Goal: Task Accomplishment & Management: Manage account settings

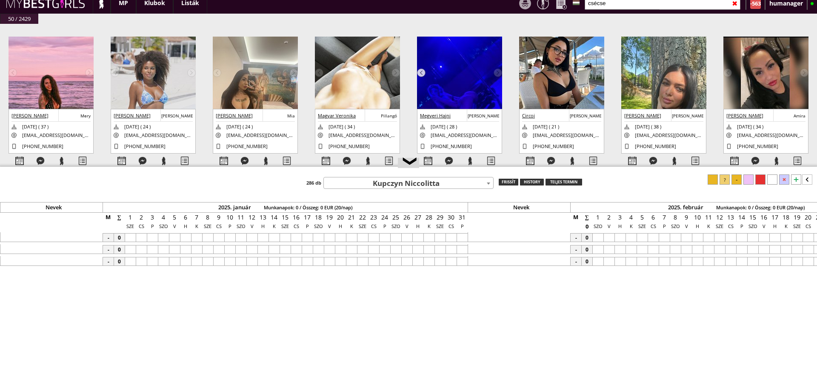
scroll to position [0, 3735]
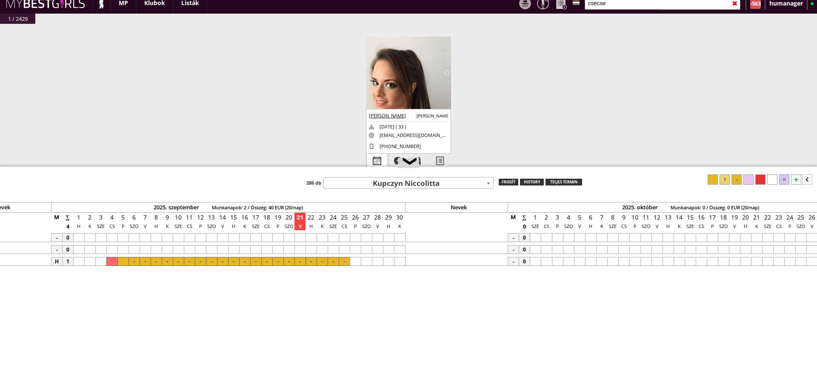
type input "csécse"
click at [376, 157] on div at bounding box center [377, 161] width 21 height 15
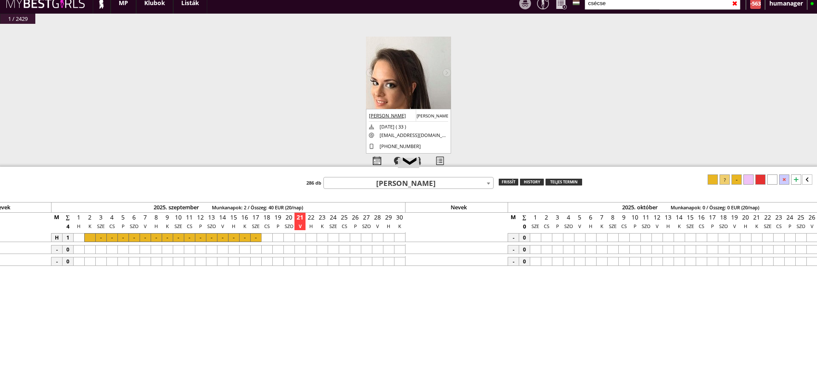
scroll to position [0, 3634]
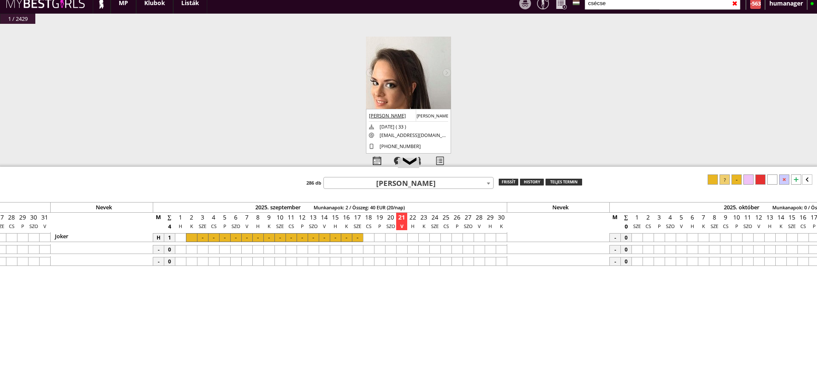
click at [392, 257] on div at bounding box center [390, 261] width 11 height 9
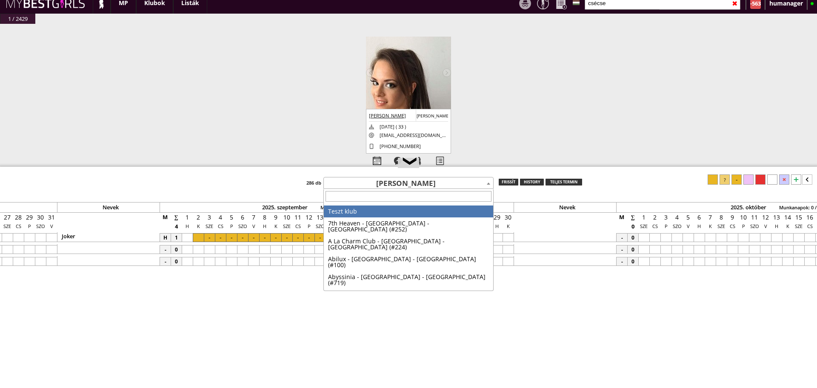
click at [413, 186] on span "Csécsei Krisztina" at bounding box center [408, 184] width 169 height 12
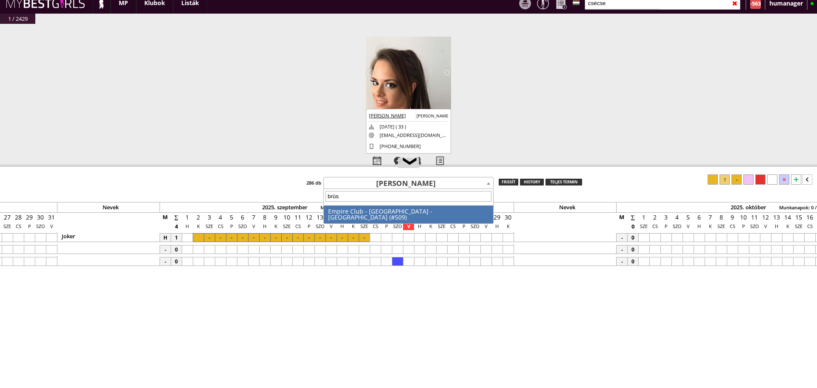
type input "brüss"
select select "509"
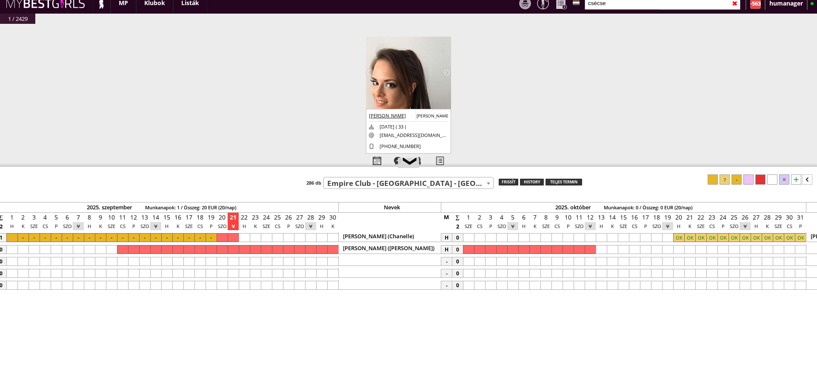
scroll to position [0, 3906]
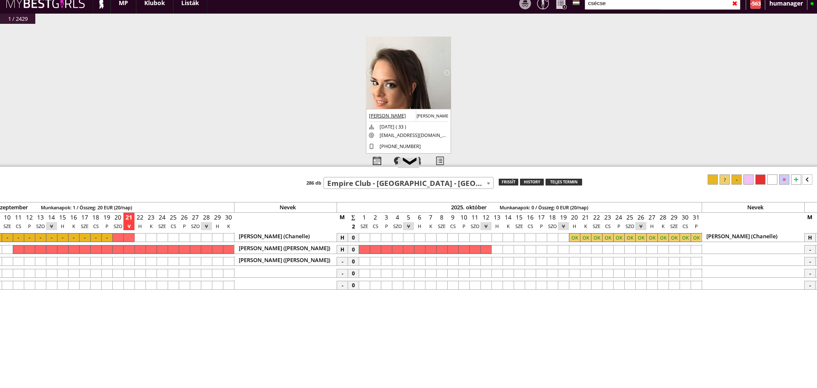
click at [461, 259] on div at bounding box center [463, 261] width 11 height 9
click at [641, 259] on div at bounding box center [640, 261] width 11 height 9
click at [723, 177] on div at bounding box center [724, 179] width 10 height 10
click at [612, 0] on input "csécse" at bounding box center [662, 3] width 156 height 13
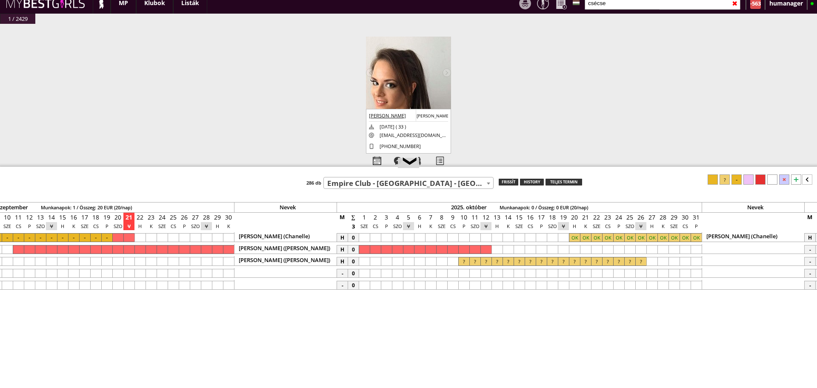
click at [612, 0] on input "csécse" at bounding box center [662, 3] width 156 height 13
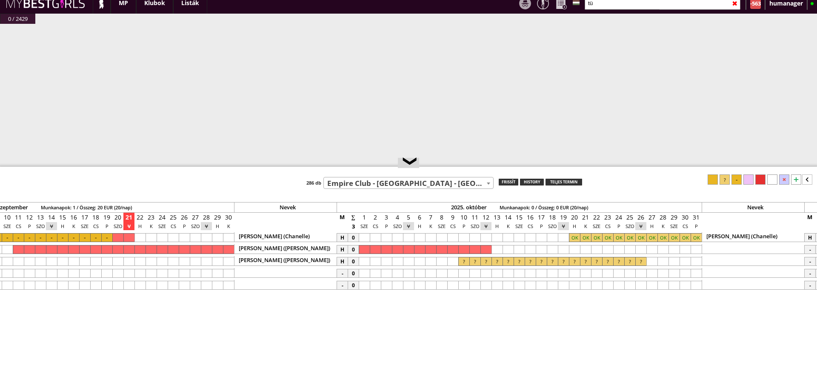
type input "t"
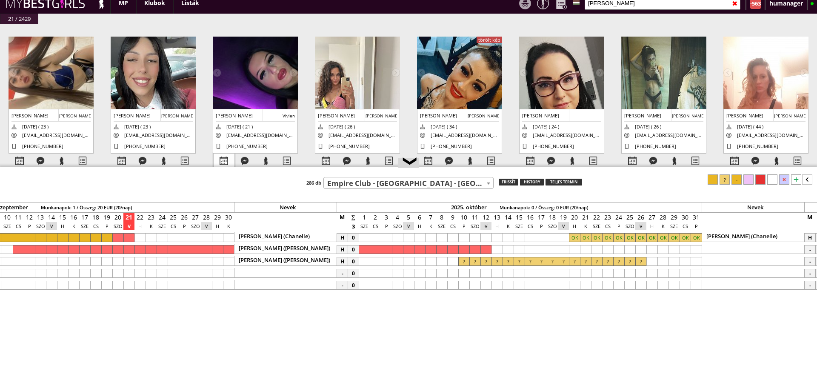
type input "szabó"
click at [220, 157] on div at bounding box center [224, 161] width 21 height 15
select select "0"
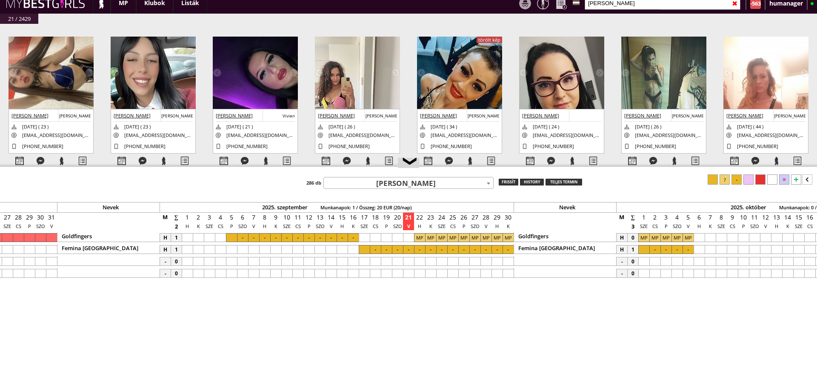
scroll to position [0, 3627]
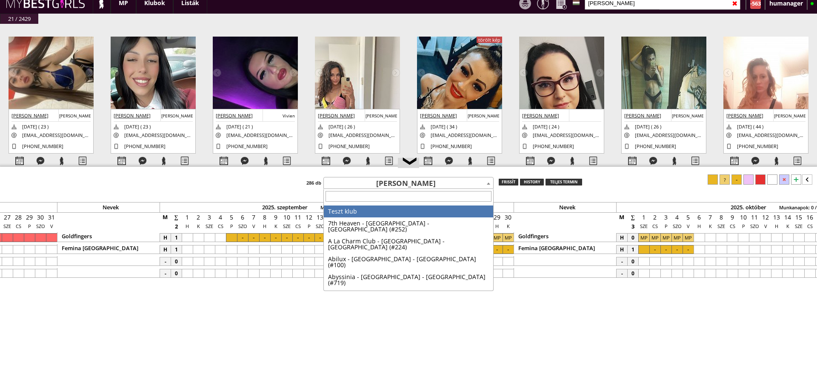
click at [425, 178] on span "Szabó Tunde" at bounding box center [408, 184] width 169 height 12
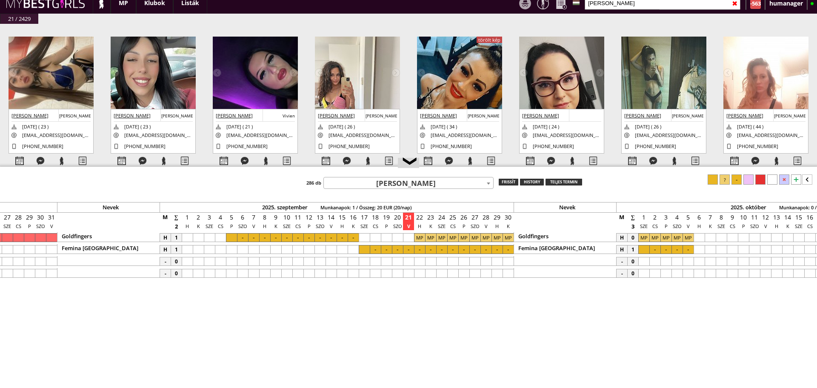
click at [425, 178] on span "Szabó Tunde" at bounding box center [408, 184] width 169 height 12
click at [502, 181] on div "frissít" at bounding box center [508, 182] width 20 height 7
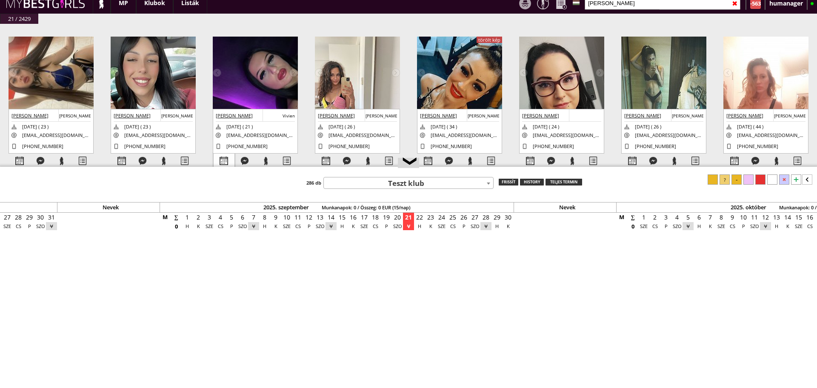
click at [224, 159] on div at bounding box center [224, 161] width 21 height 15
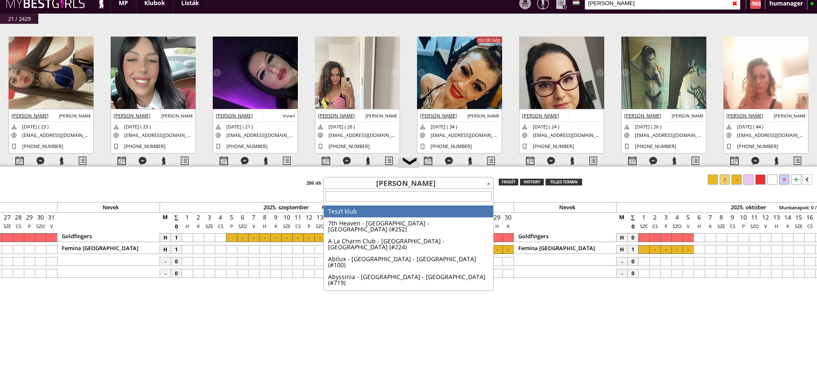
click at [367, 181] on span "Szabó Tunde" at bounding box center [408, 184] width 169 height 12
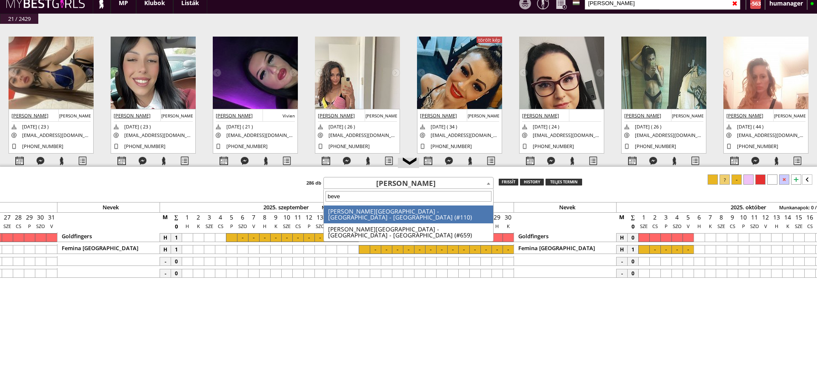
type input "bever"
select select "110"
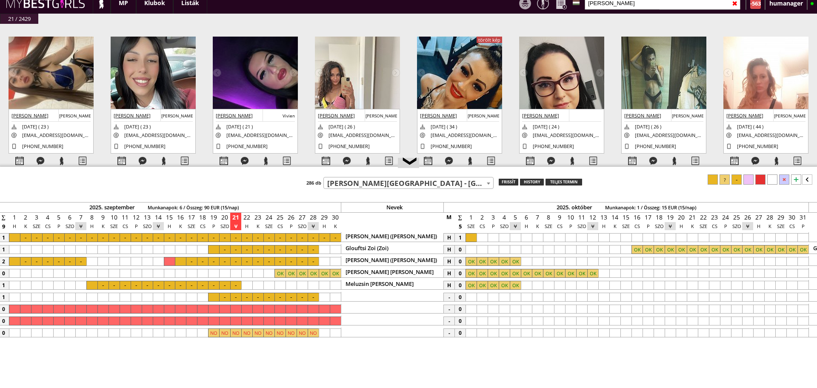
scroll to position [0, 3741]
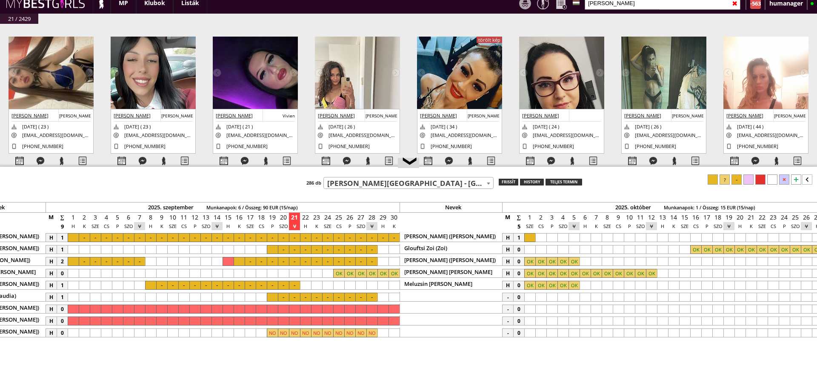
click at [794, 176] on div at bounding box center [796, 179] width 10 height 10
click at [319, 344] on div at bounding box center [316, 344] width 11 height 9
click at [393, 348] on div at bounding box center [393, 344] width 11 height 9
click at [722, 180] on div at bounding box center [724, 179] width 10 height 10
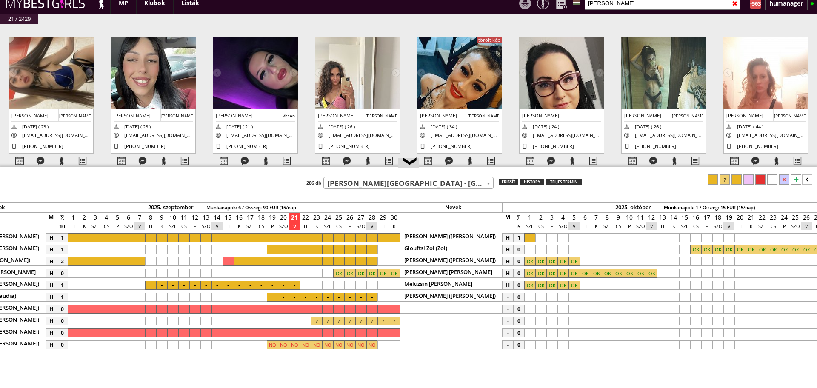
click at [530, 296] on div at bounding box center [529, 297] width 11 height 9
click at [571, 296] on div at bounding box center [573, 297] width 11 height 9
click at [723, 180] on div at bounding box center [724, 179] width 10 height 10
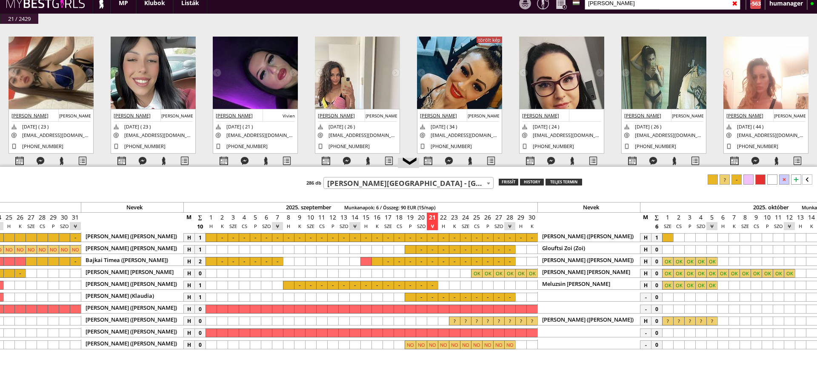
scroll to position [0, 3582]
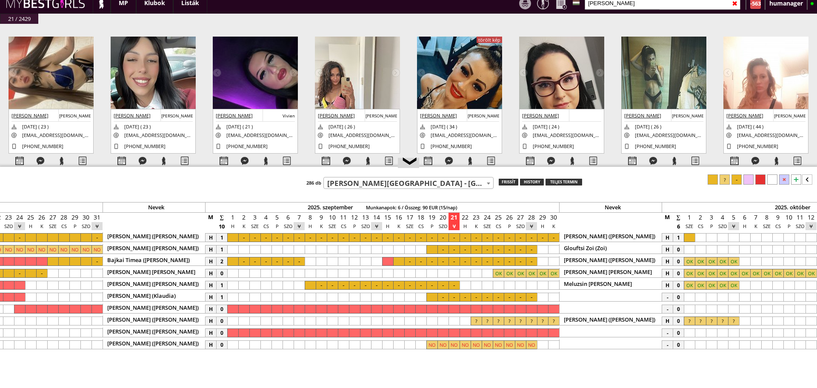
click at [615, 4] on input "szabó" at bounding box center [662, 3] width 156 height 13
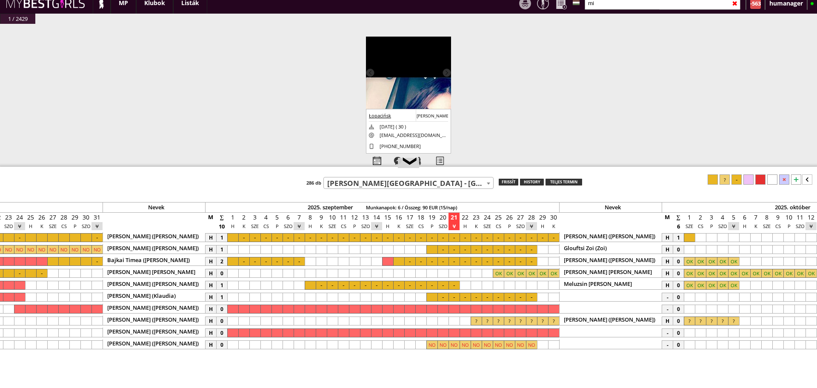
type input "m"
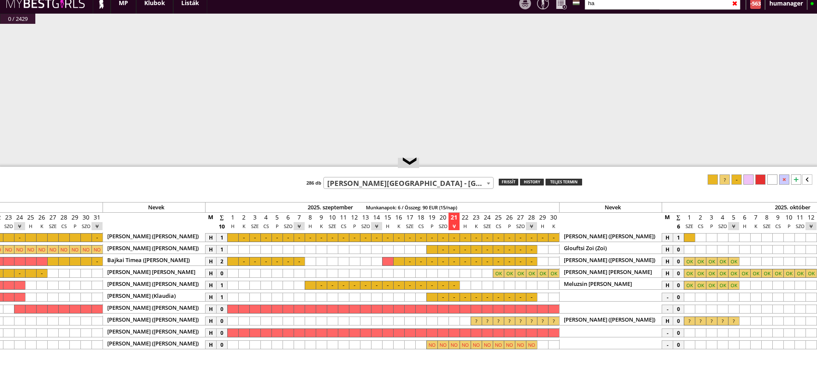
type input "h"
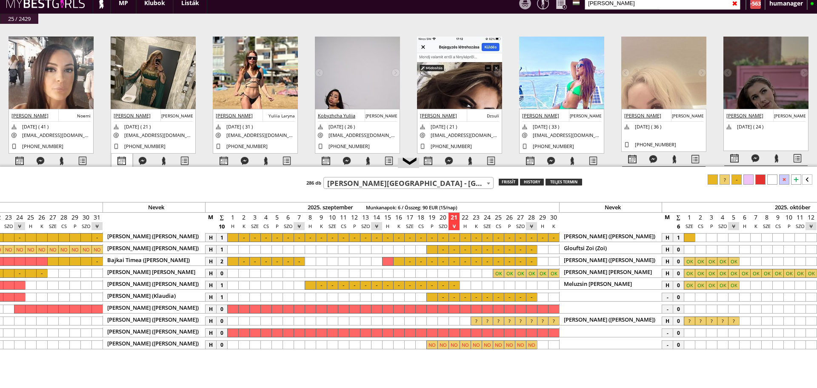
type input "julia"
click at [120, 157] on div at bounding box center [121, 161] width 21 height 15
select select "0"
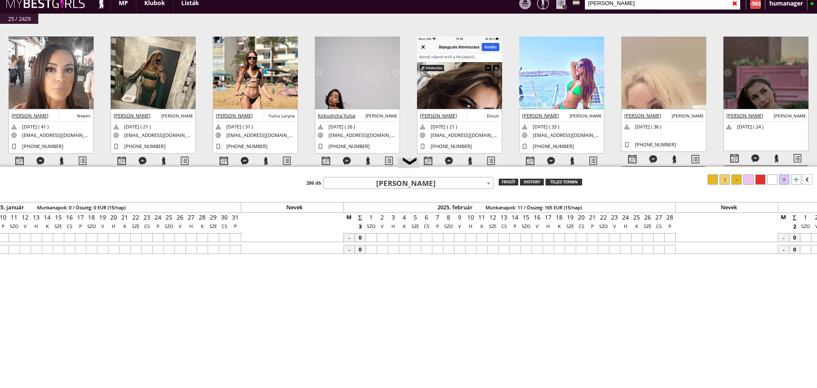
scroll to position [0, 0]
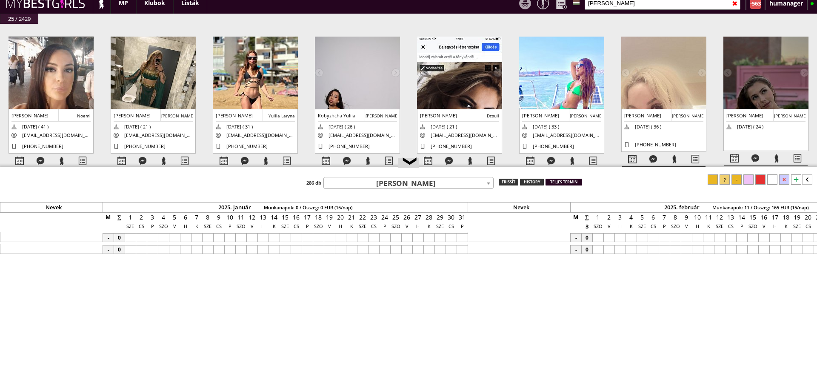
click at [560, 181] on div "teljes termin" at bounding box center [563, 182] width 37 height 7
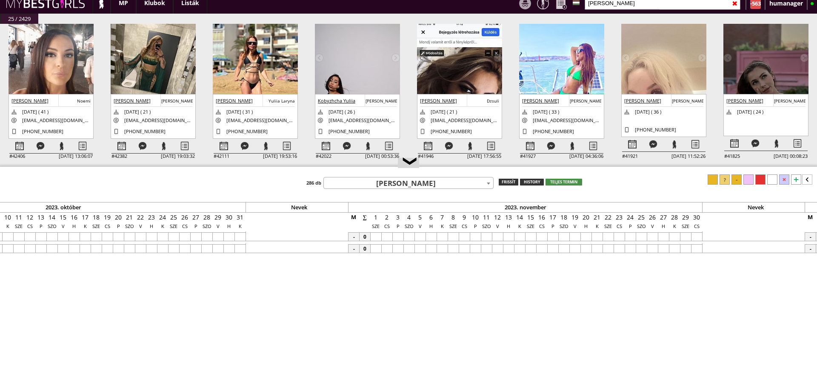
scroll to position [0, 44856]
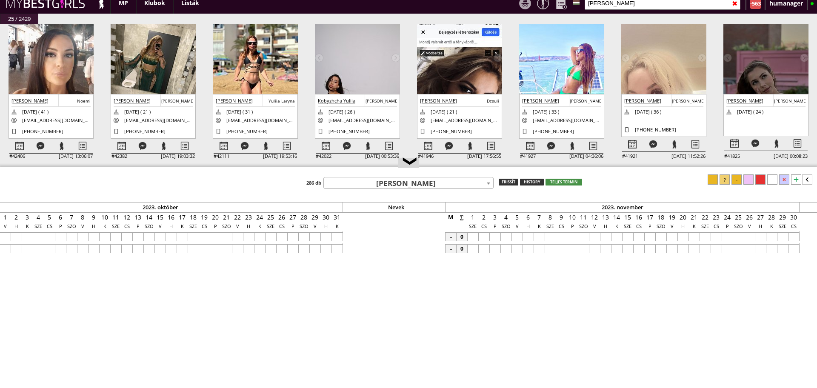
click at [180, 60] on img at bounding box center [153, 79] width 85 height 114
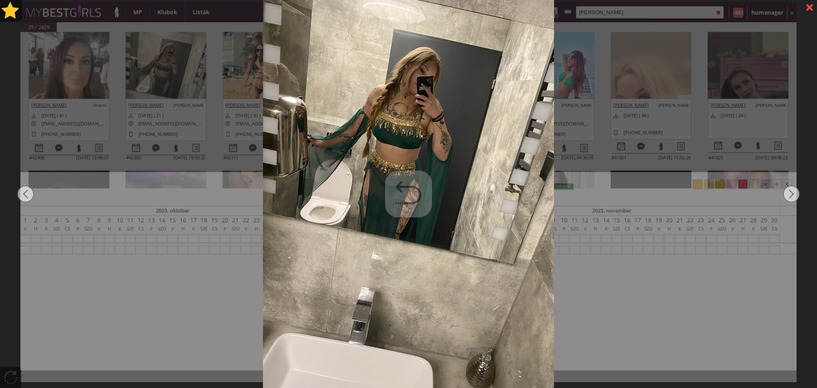
click at [214, 83] on div at bounding box center [408, 194] width 817 height 388
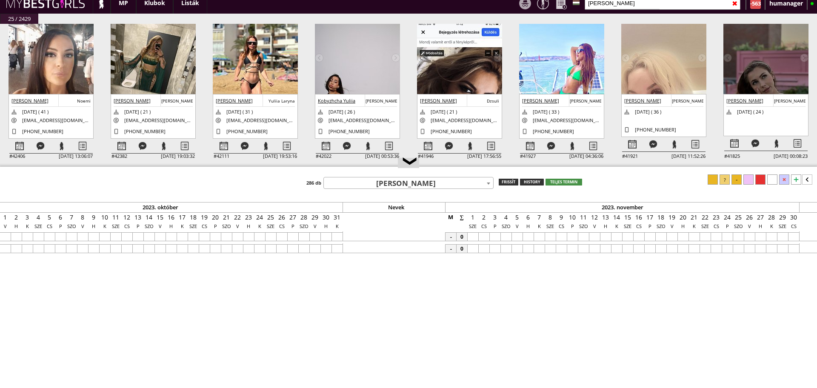
click at [607, 6] on input "julia" at bounding box center [662, 3] width 156 height 13
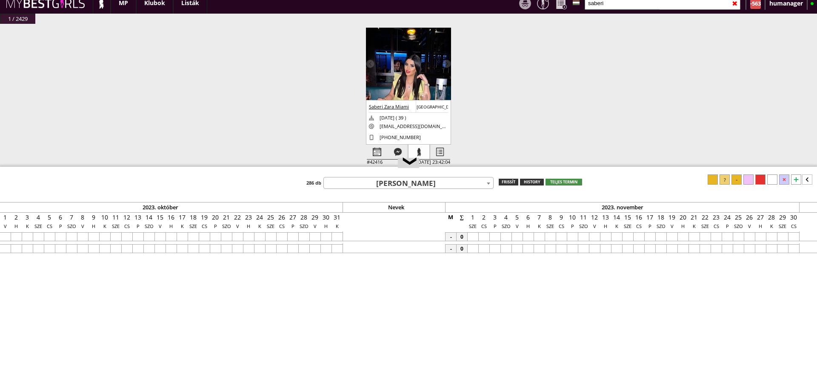
click at [410, 145] on div at bounding box center [418, 152] width 21 height 15
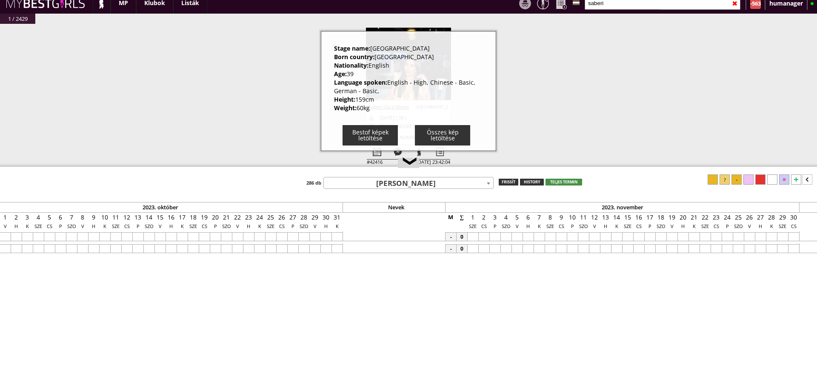
click at [313, 91] on div "#42454 2025-09-21 21:21:25 Oller Maria Mery 1987-11-26 ( 37 ) meryoller6@gmail.…" at bounding box center [408, 106] width 817 height 165
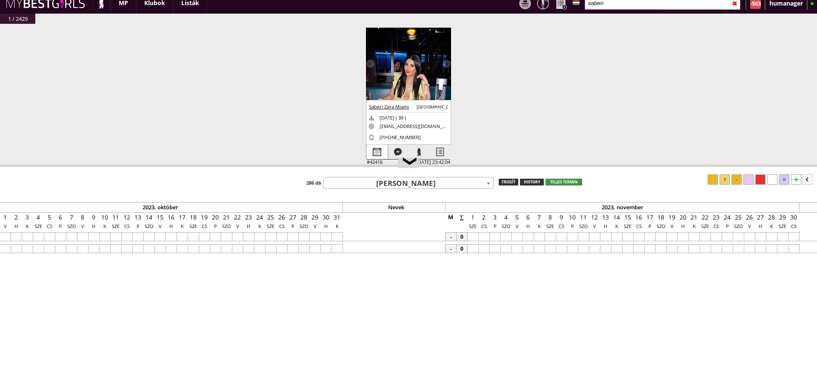
click at [384, 145] on div at bounding box center [377, 152] width 21 height 15
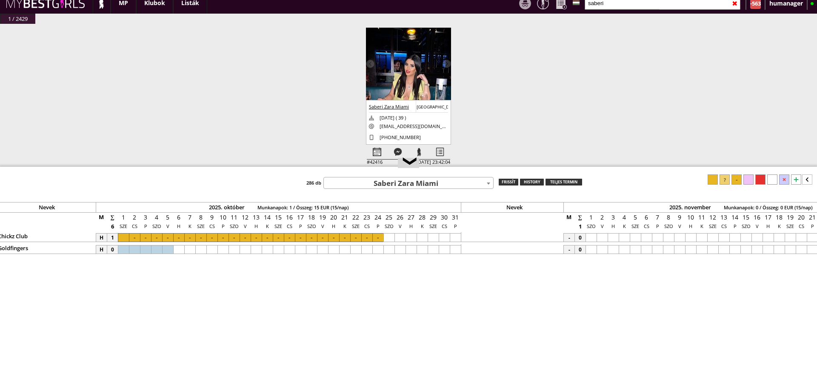
scroll to position [0, 3627]
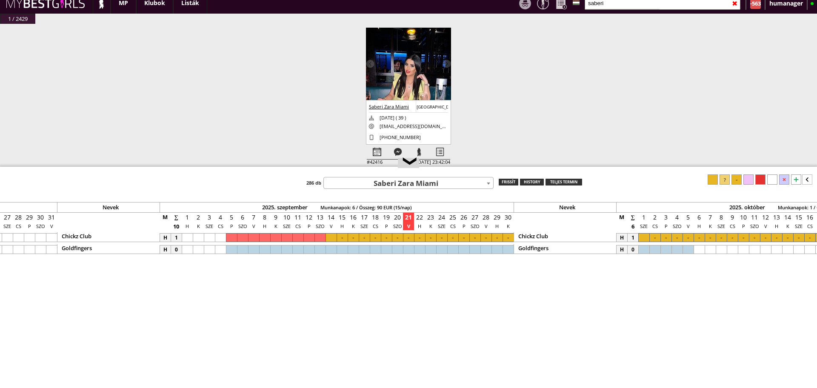
click at [613, 2] on input "saberi" at bounding box center [662, 3] width 156 height 13
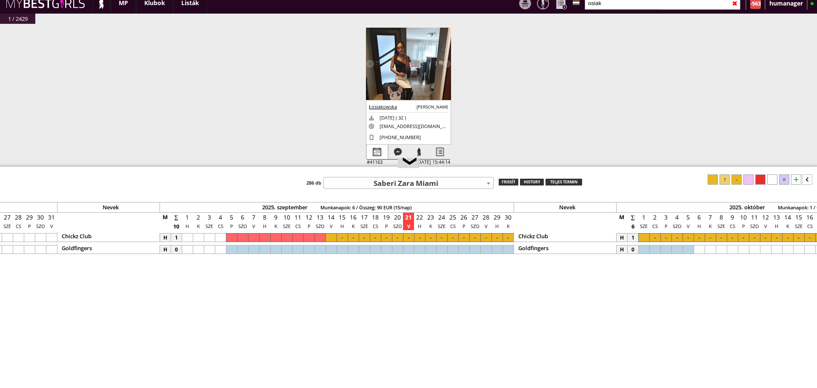
type input "osiak"
click at [370, 148] on div at bounding box center [377, 152] width 21 height 15
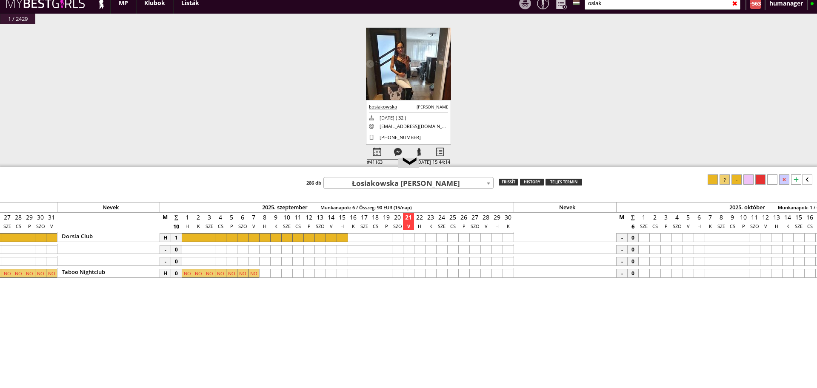
click at [400, 234] on div at bounding box center [397, 237] width 11 height 9
click at [356, 240] on div at bounding box center [352, 237] width 11 height 9
click at [733, 182] on div at bounding box center [736, 179] width 10 height 10
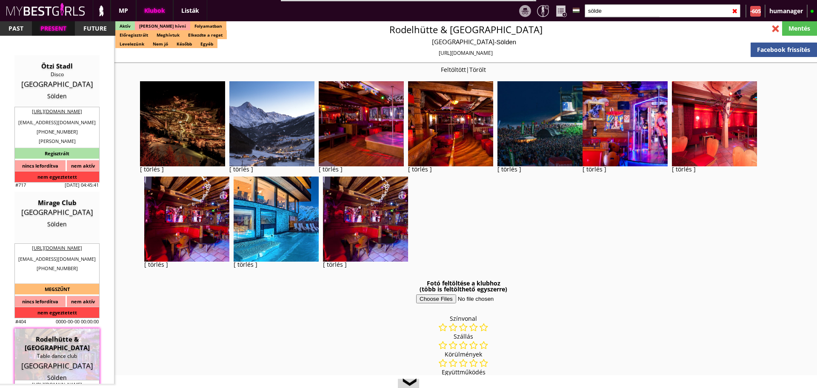
select select "reg"
select select "months"
select select "weeks"
select select "0"
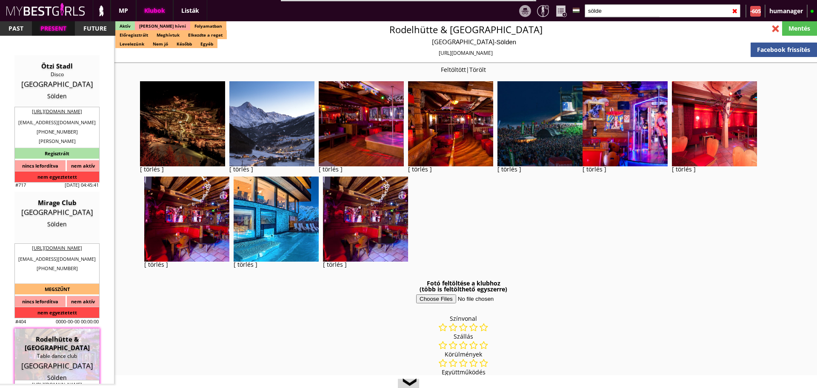
select select "0"
click at [601, 9] on input "sölde" at bounding box center [662, 10] width 156 height 13
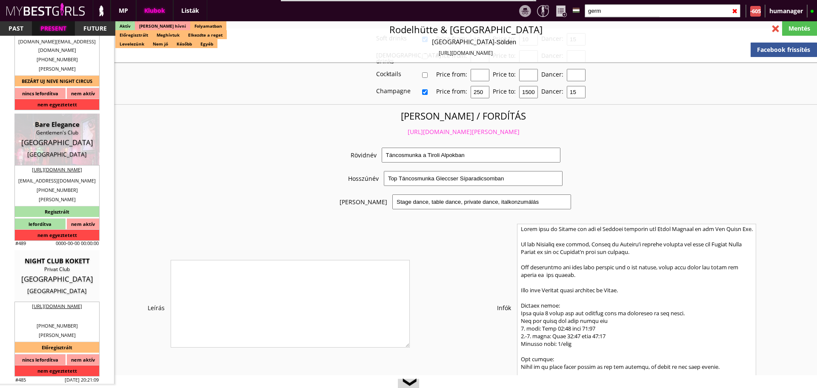
scroll to position [2399, 0]
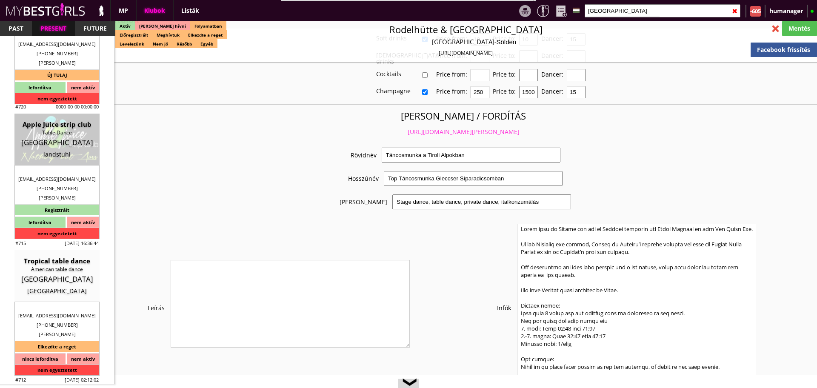
type input "germany"
click at [773, 34] on div at bounding box center [775, 28] width 15 height 15
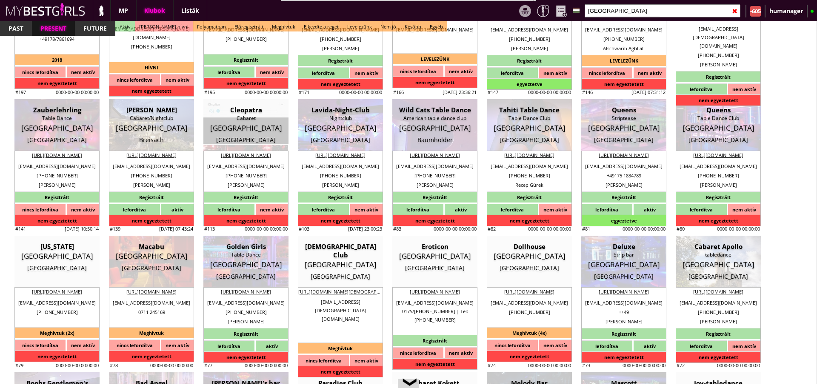
scroll to position [2002, 0]
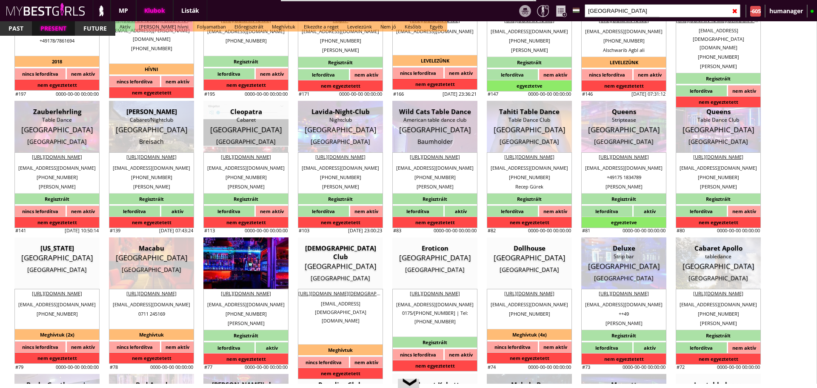
click at [252, 259] on div "Table Dance" at bounding box center [246, 256] width 72 height 9
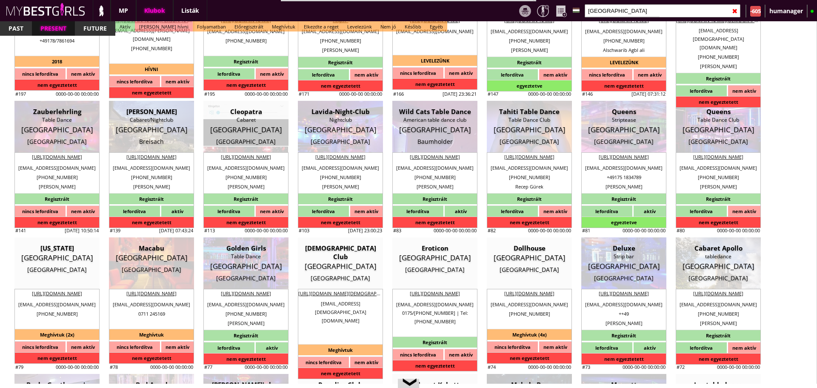
type input "Augsburg"
checkbox input "false"
type textarea "2022.10. Notte Edelle: We just go from ausburg because the apartment was absolu…"
type textarea "Herzlich willkommen in Augsburgs einzigem Tabledance Club "Golden Girls". Tägli…"
type input "15.00"
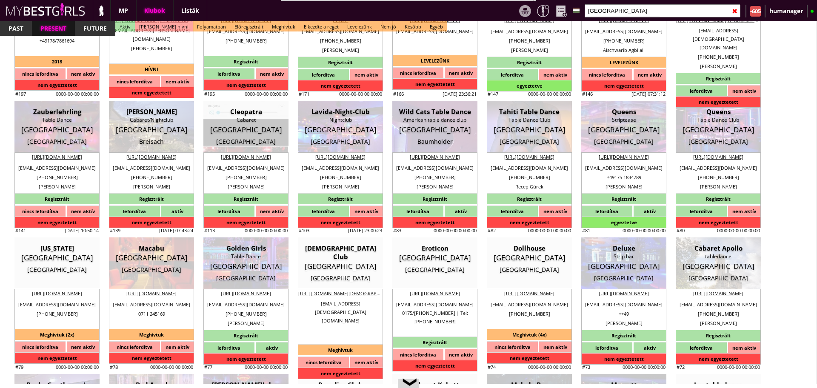
type input "EUR"
type input "Golden Girls"
type input "Table Dance"
type input "86150"
type input "Bahnhofstraße 17"
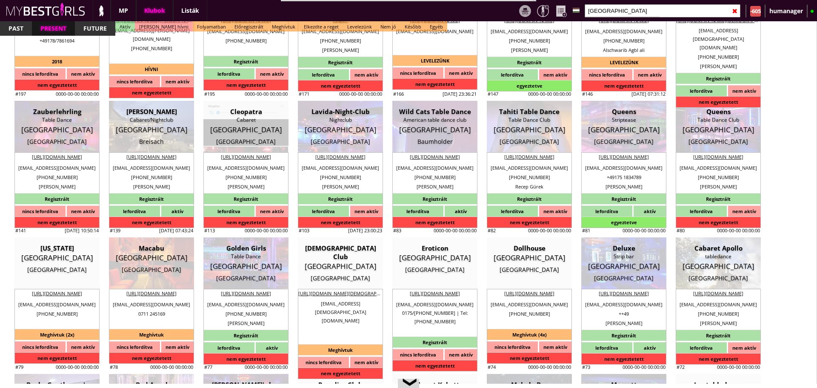
type input "49"
type input "170 42 64 094"
type input "01704264094"
type input "info@goldengirls-tabledance.de"
type input "http://www.goldengirls-tabledance.de/"
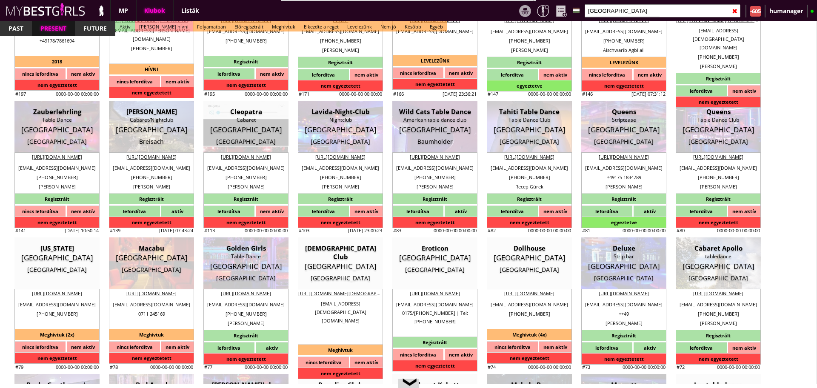
type textarea "GOLDEN GIRLS TABLEDANCE DE235210094 86150 Augsburg Bahnhofstraße 17"
type input "GOLDEN GIRLS TABLEDANCE"
type input "DE235210094"
type input "86150"
type input "Augsburg"
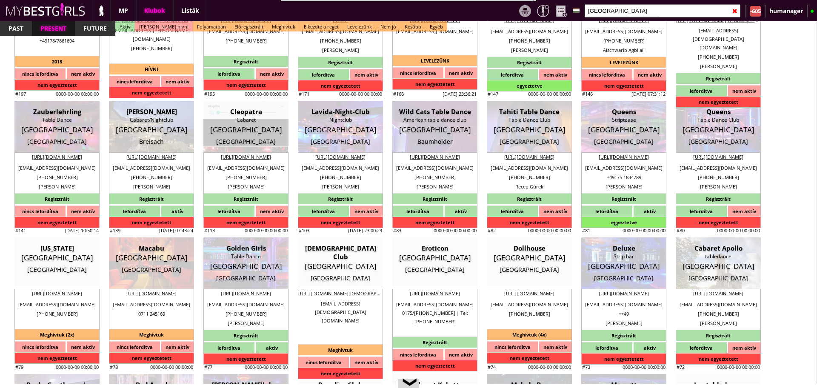
type input "Bahnhofstraße 17"
type input "Bülent"
type input "Akgüc"
type input "49"
type input "170 4264094"
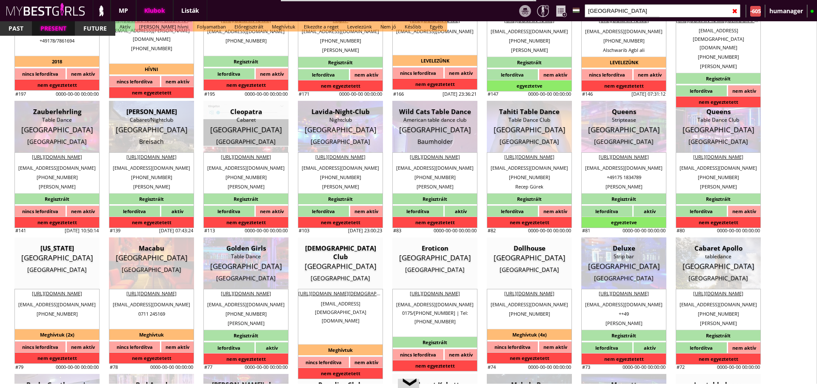
type input "info@goldengirls-tabledance.de"
type input "Johannes"
type input "49"
type input "170 4264094"
type input "info@goldengirls-tabledance.de"
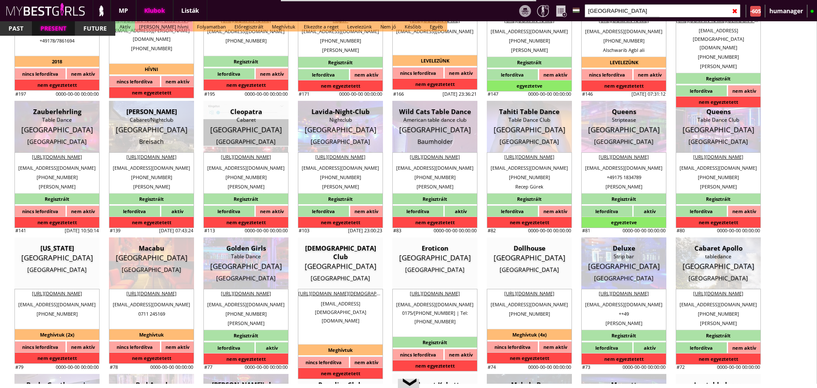
type input "8"
type input "2"
type input "1"
type input "2"
select select "room"
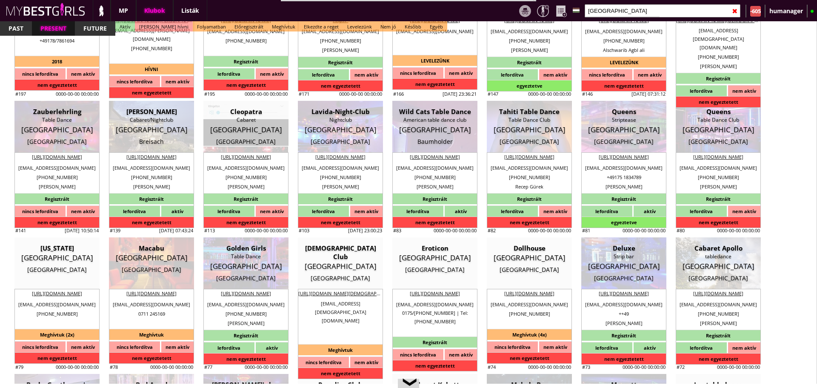
select select "1"
type input "0.00"
type input "2-3"
checkbox input "false"
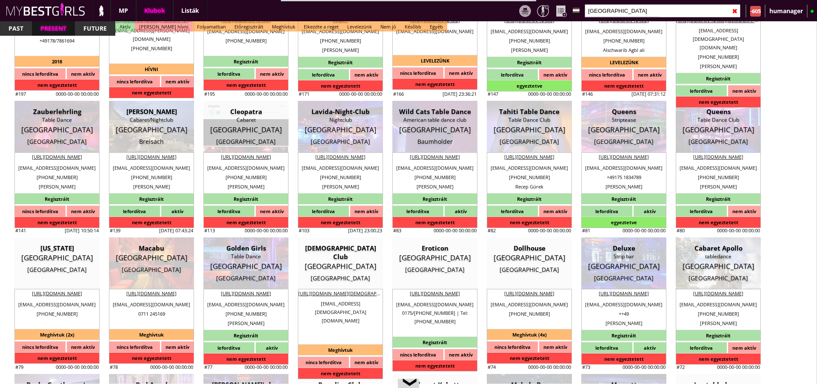
checkbox input "false"
checkbox input "true"
checkbox input "false"
checkbox input "true"
checkbox input "false"
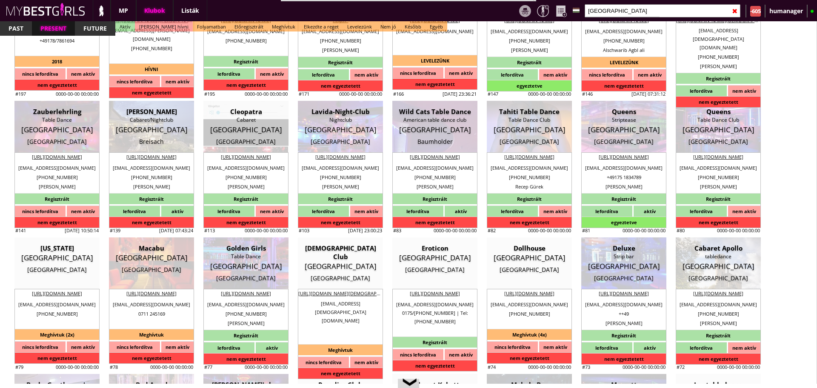
checkbox input "false"
checkbox input "true"
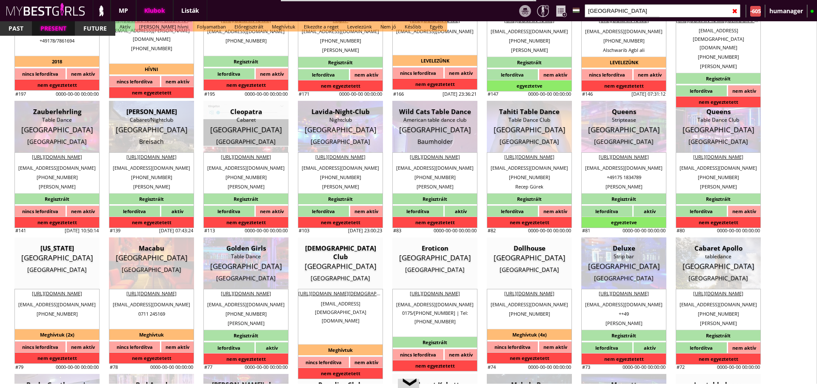
checkbox input "true"
type input "5"
checkbox input "false"
checkbox input "true"
checkbox input "false"
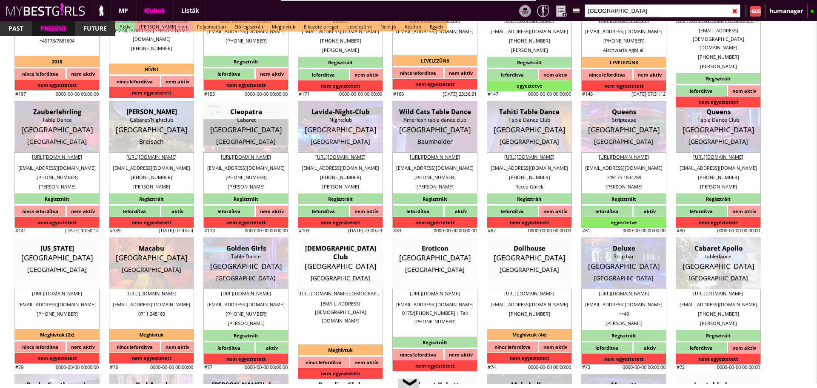
type input "6-8"
type input "2"
type input "1000"
type input "50.00"
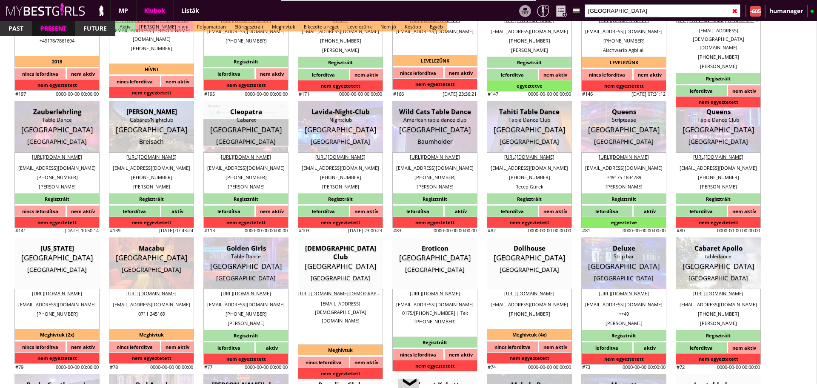
checkbox input "true"
type input "100%"
checkbox input "true"
type input "50%"
checkbox input "false"
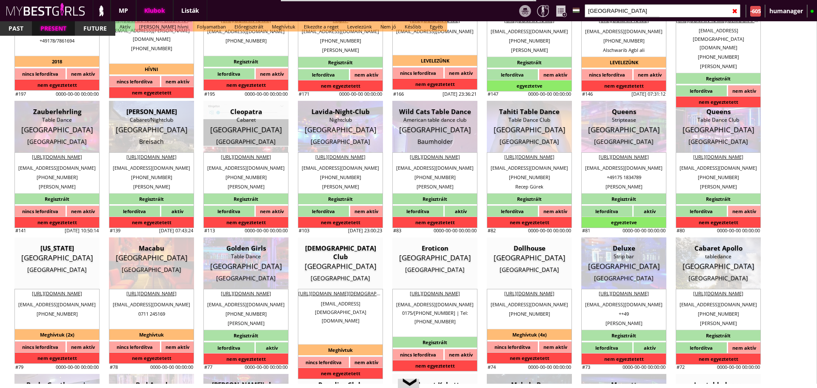
checkbox input "true"
type input "30"
type input "15"
checkbox input "false"
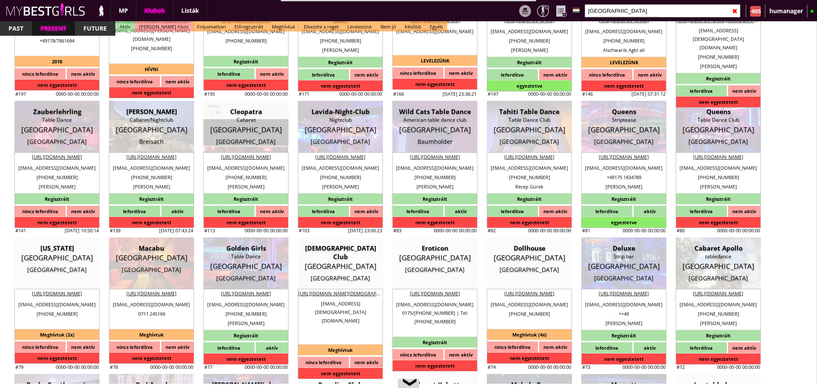
select select "info@goldengirls-tabledance.de"
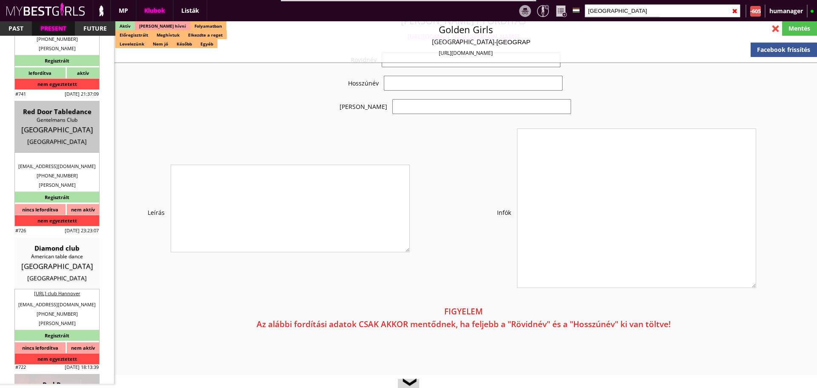
scroll to position [1681, 0]
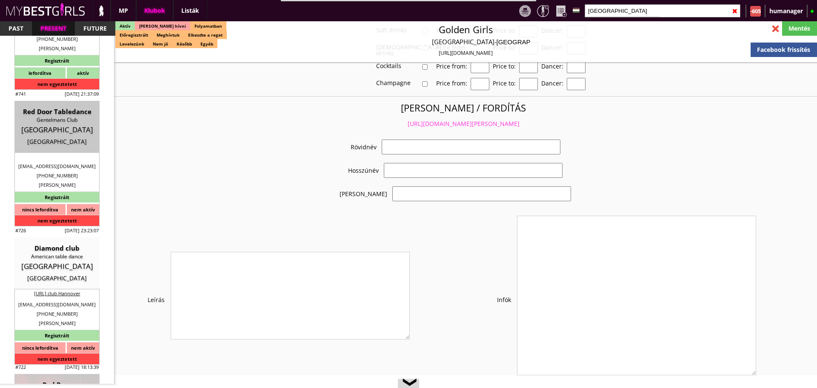
checkbox input "true"
type input "Németország kedvelt klubjában táncos munka"
type input "Felkapott német table dance klub - 50 EUR FIX/nap"
type textarea "Country: Germany Club type: Table dance Work type: Stage dance, consummation, p…"
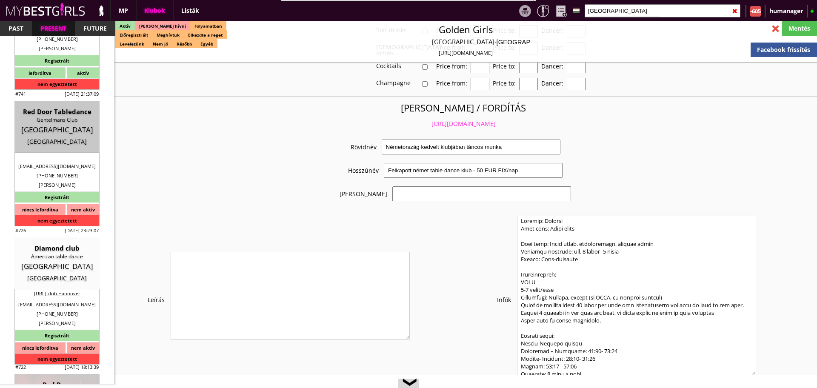
click at [431, 120] on link "https://mybestgirls.com/nemetorszag-kedvelt-klubjaban-tancos-munka" at bounding box center [463, 124] width 64 height 8
click at [777, 31] on div at bounding box center [775, 28] width 15 height 15
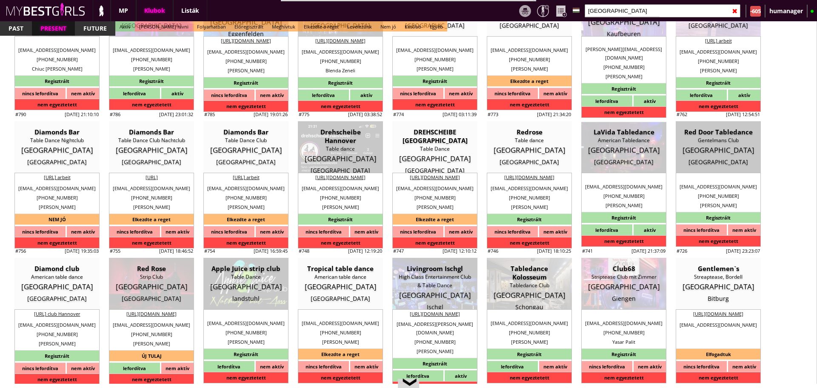
scroll to position [0, 0]
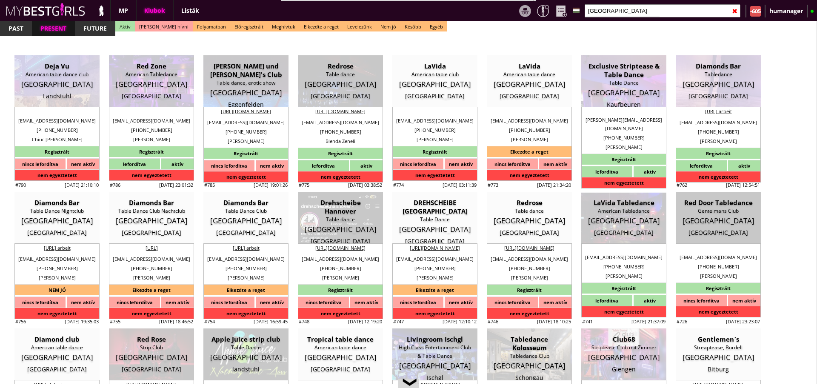
click at [623, 11] on input "germany" at bounding box center [662, 10] width 156 height 13
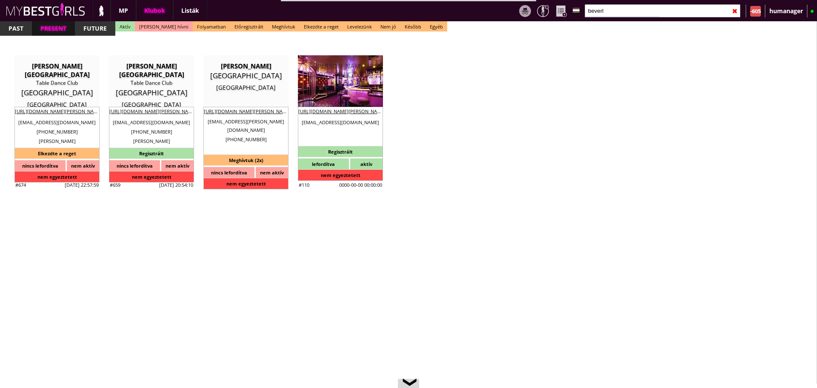
type input "beverl"
click at [344, 88] on div "Austria" at bounding box center [340, 92] width 72 height 9
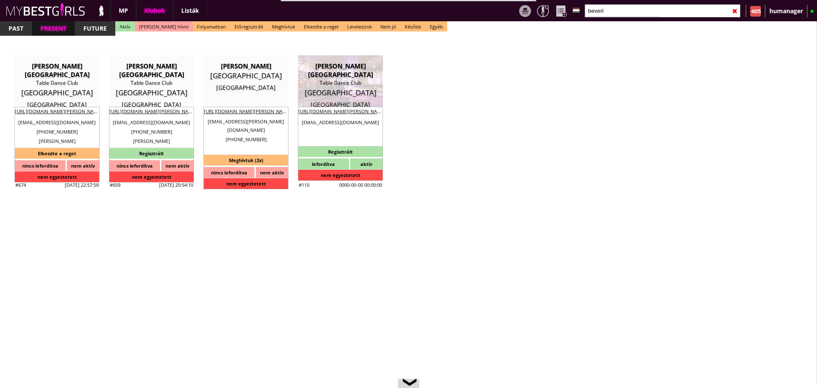
type input "Wien"
checkbox input "false"
type textarea "Turan manager ata meg ezt a számot: Pasha: +436763504199 ő szokta hozni, vinni …"
type input "15.00"
type input "EUR"
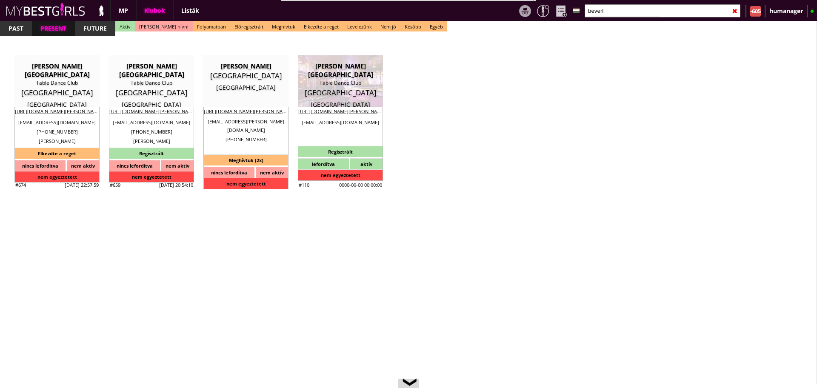
type input "[PERSON_NAME][GEOGRAPHIC_DATA]"
type input "Table Dance Club"
type input "1010"
type input "Seilerstätte 5"
type input "43"
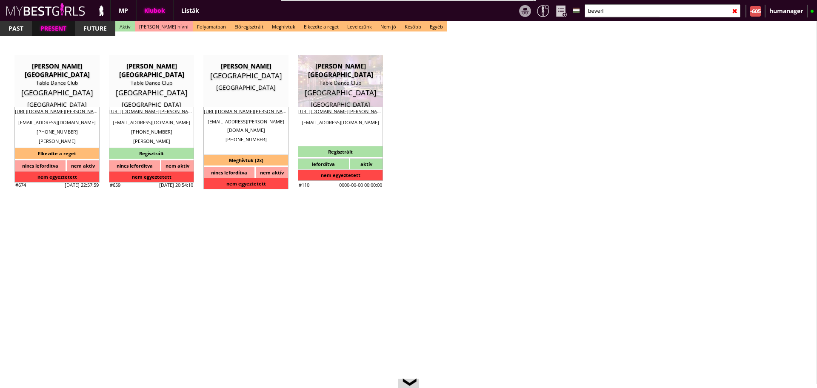
type input "6764008921"
type input "club@beverly-hills-club.at"
type input "https://www.beverly-hills-club.at/"
type textarea "PAT Event GmbH ATU78780124 1010 Wien Seilerstätte 5"
type input "PAT Event GmbH"
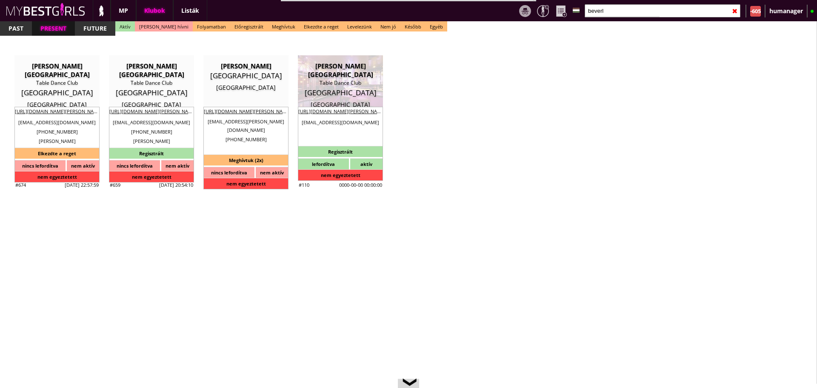
type input "ATU78780124"
type input "1010"
type input "Wien"
type input "Seilerstätte 5"
type input "Turan"
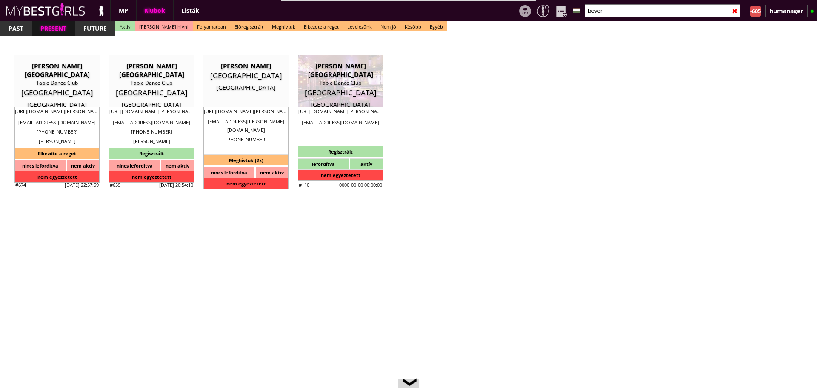
type input "43"
type input "6764008921"
type input "office@pat-event.at"
type input "15-20"
type input "2-3"
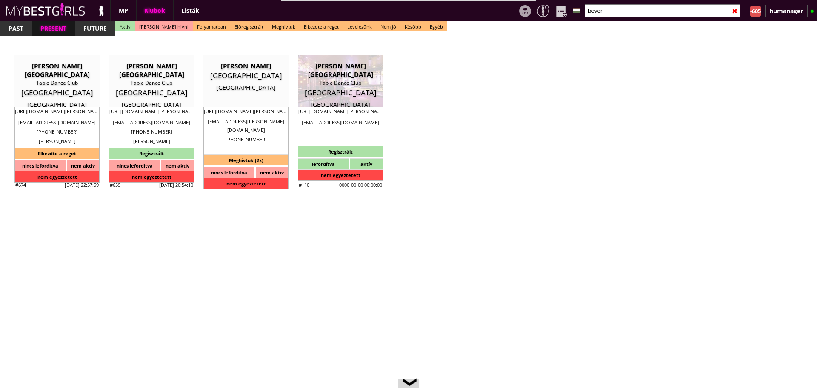
type input "1"
type input "1-2"
type input "0.00"
type input "1-2"
checkbox input "true"
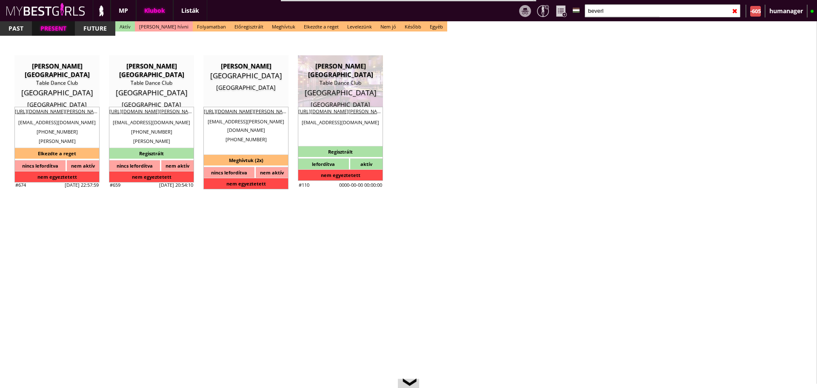
checkbox input "true"
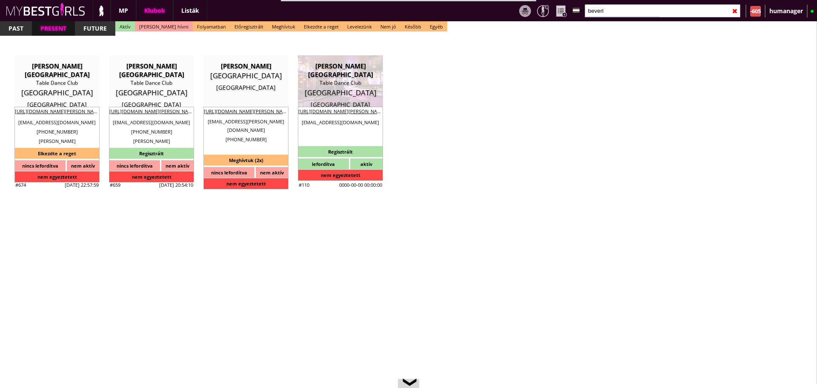
checkbox input "true"
checkbox input "false"
type input "6"
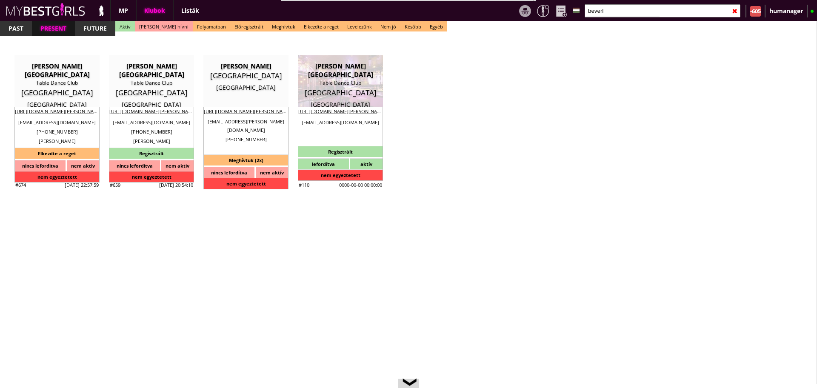
checkbox input "true"
type input "5-8"
type input "3"
type input "1000"
type input "50.00"
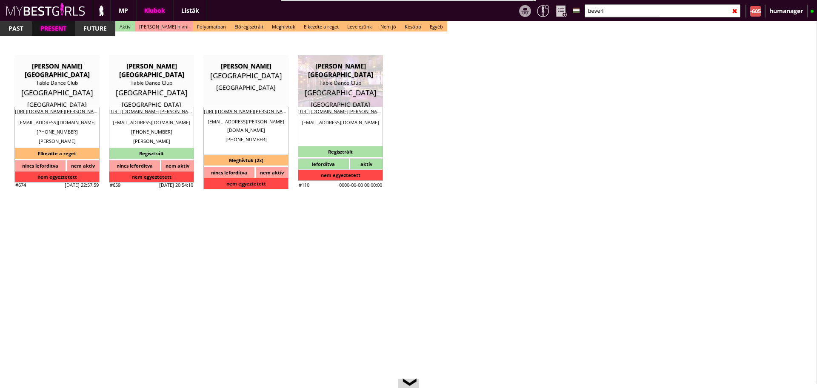
type input "0.00"
select select "weekly"
checkbox input "true"
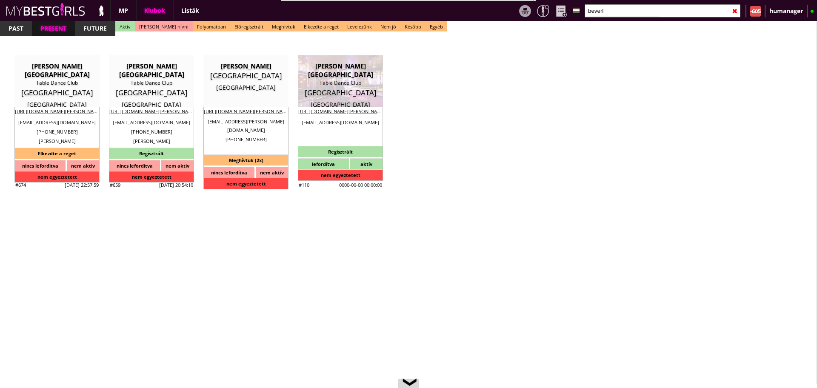
type input "50%"
checkbox input "true"
type input "50%"
checkbox input "true"
type input "45"
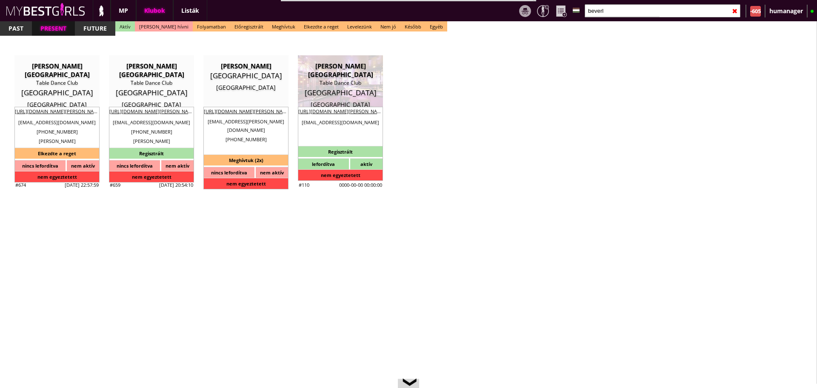
type input "20"
checkbox input "true"
type input "345"
type input "2700"
type input "15-20"
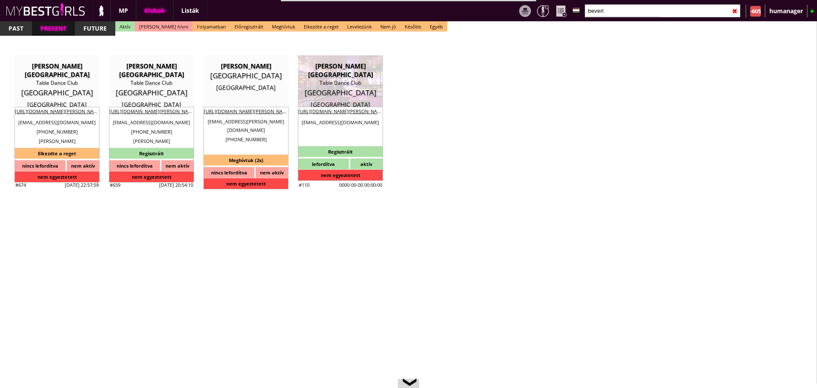
select select "office@pat-event.at"
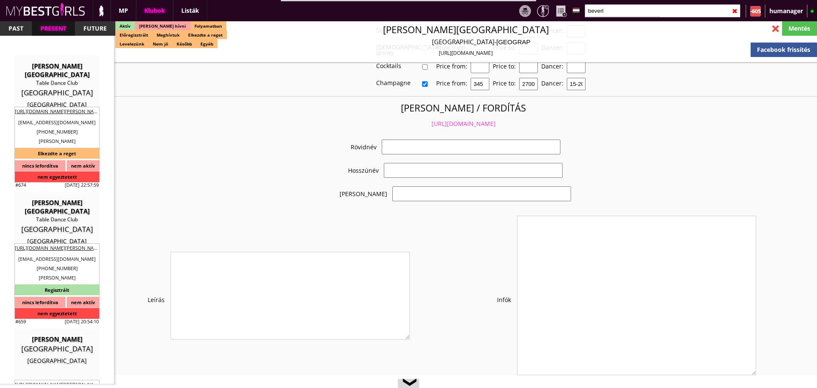
scroll to position [1673, 0]
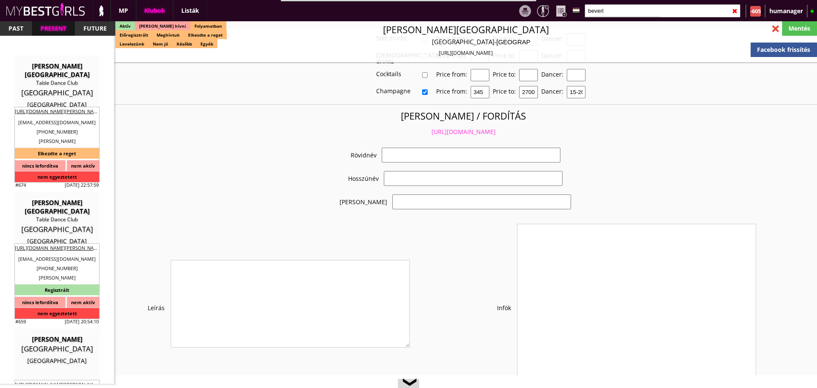
checkbox input "true"
type input "Bécsi táncos munka jó feltételekkel"
type input "Bécsi táncos munka napi, 50 EUR fix fizetés"
type input "Konzumálás, tánc"
type textarea "Travel: with driver or with plane Min stay: 1-2 week Average: 1 month Club open…"
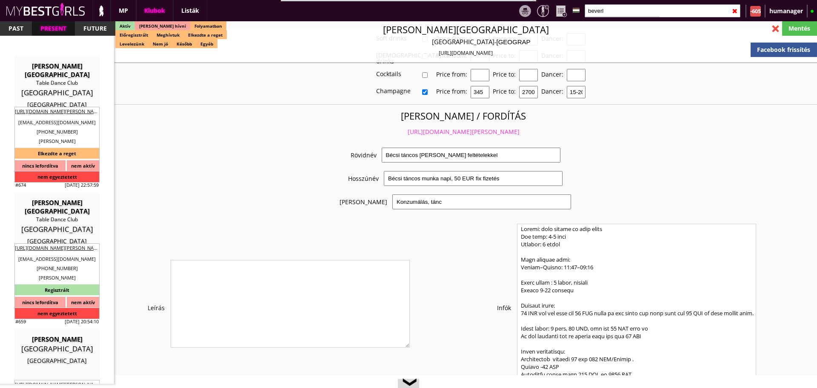
click at [425, 128] on link "https://mybestgirls.com/becsi-tancos-munka-jo-feltetelekkel" at bounding box center [463, 132] width 112 height 8
click at [733, 10] on div "✖" at bounding box center [735, 10] width 6 height 21
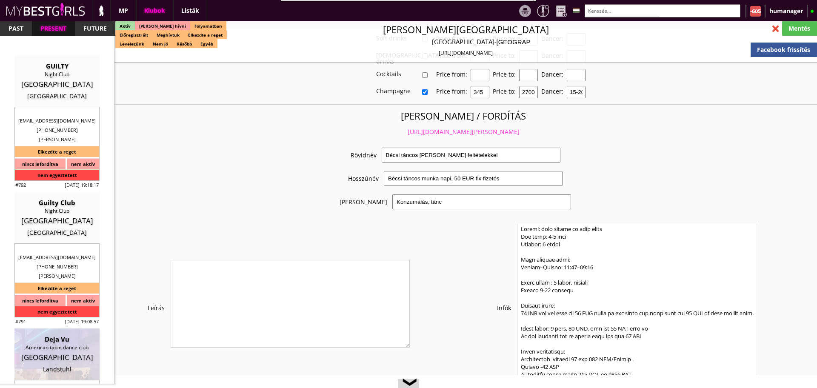
click at [773, 32] on div at bounding box center [775, 28] width 15 height 15
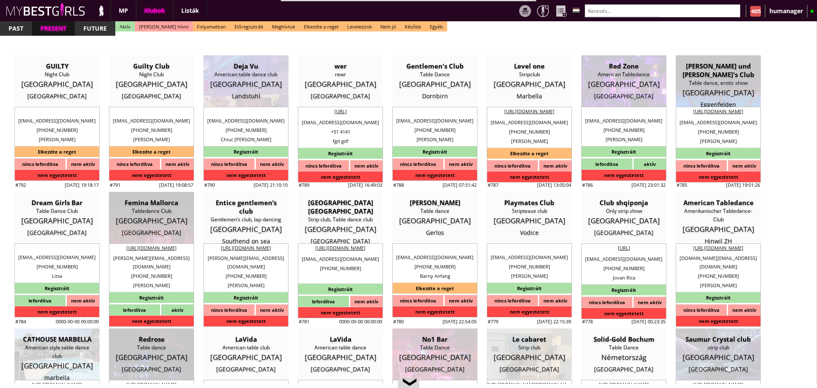
click at [674, 13] on input "text" at bounding box center [662, 10] width 156 height 13
click at [603, 9] on input "text" at bounding box center [662, 10] width 156 height 13
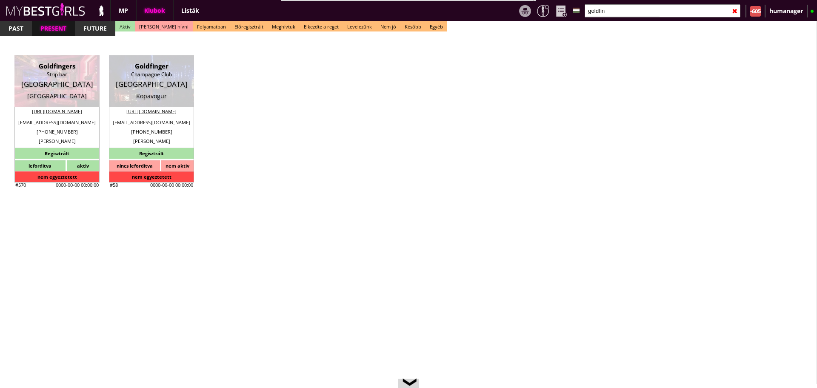
click at [619, 12] on input "goldfin" at bounding box center [662, 10] width 156 height 13
type input "b"
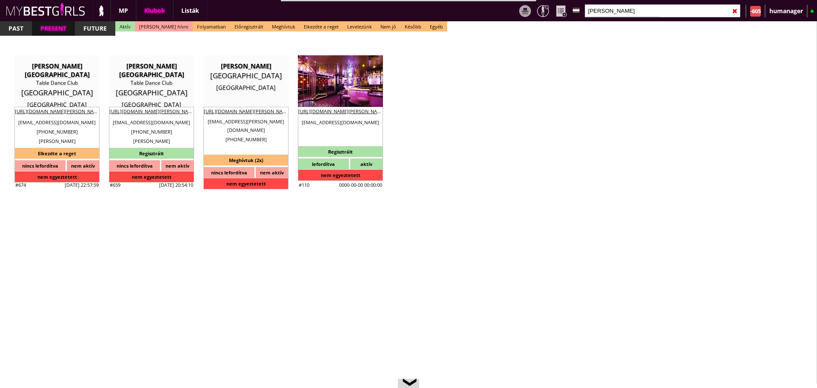
type input "bever"
click at [358, 79] on div "Table Dance Club" at bounding box center [340, 83] width 72 height 9
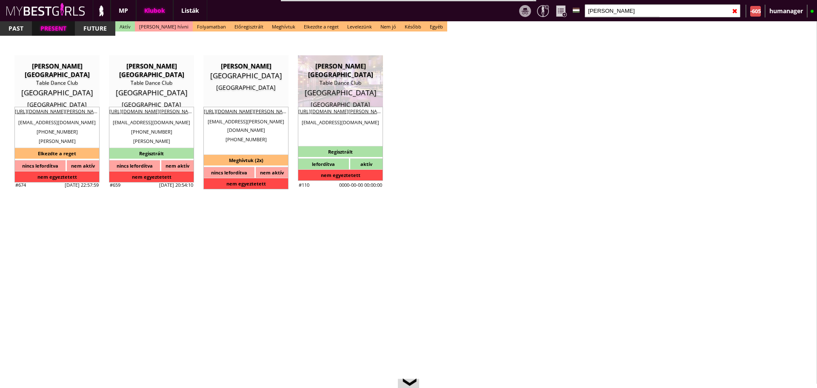
type input "Wien"
checkbox input "false"
type textarea "Turan manager ata meg ezt a számot: Pasha: +436763504199 ő szokta hozni, vinni …"
type input "15.00"
type input "EUR"
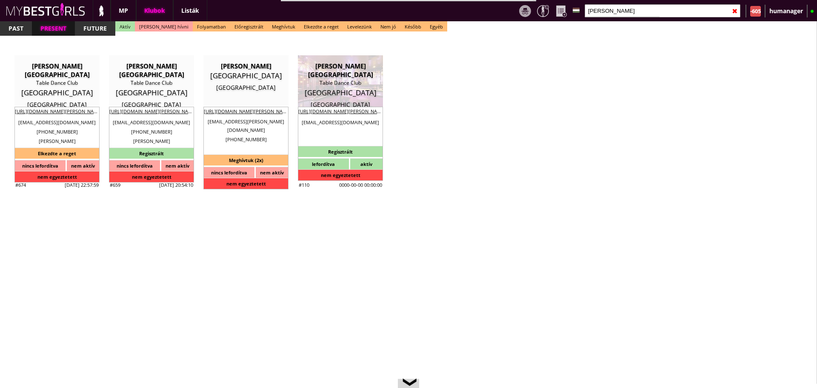
type input "[PERSON_NAME][GEOGRAPHIC_DATA]"
type input "Table Dance Club"
type input "1010"
type input "Seilerstätte 5"
type input "43"
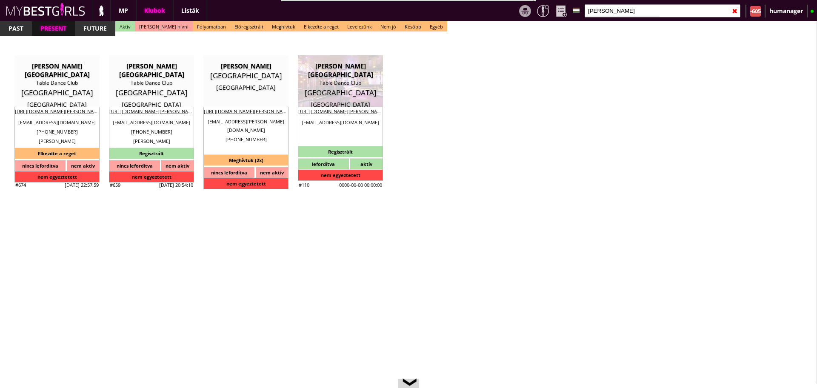
type input "6764008921"
type input "club@beverly-hills-club.at"
type input "https://www.beverly-hills-club.at/"
type textarea "PAT Event GmbH ATU78780124 1010 Wien Seilerstätte 5"
type input "PAT Event GmbH"
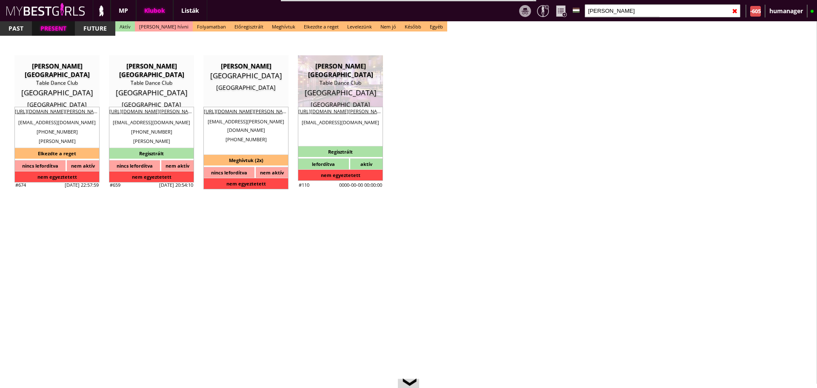
type input "ATU78780124"
type input "1010"
type input "Wien"
type input "Seilerstätte 5"
type input "Turan"
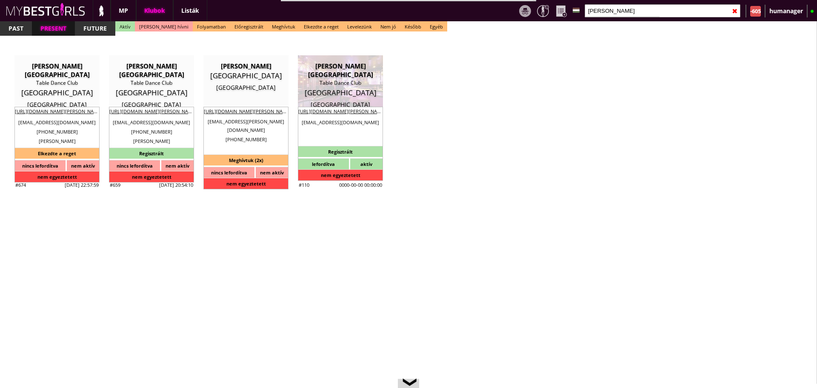
type input "43"
type input "6764008921"
type input "office@pat-event.at"
type input "15-20"
type input "2-3"
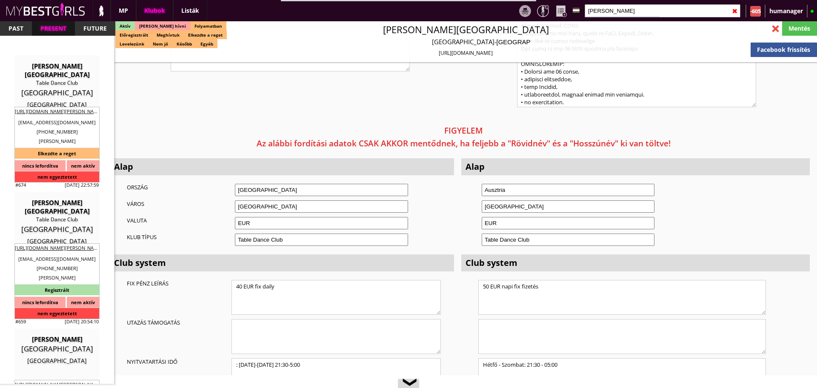
scroll to position [1942, 0]
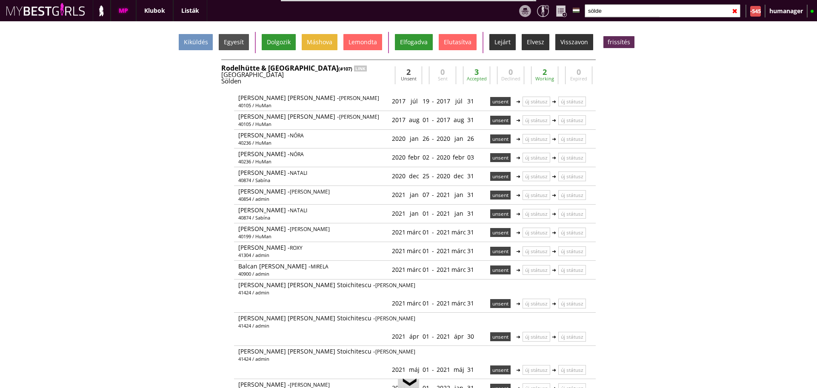
scroll to position [264, 0]
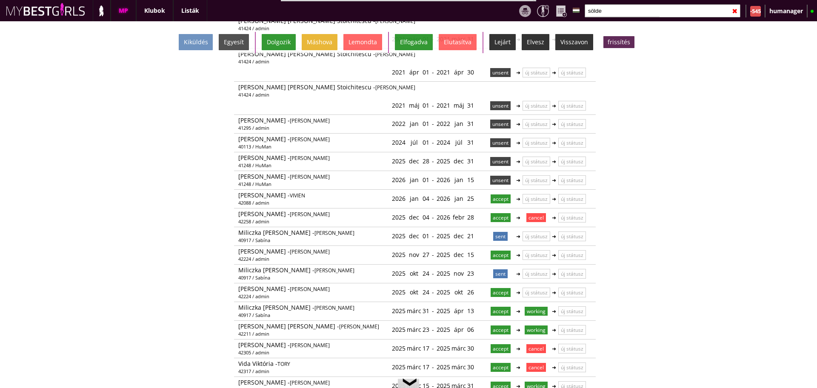
click at [616, 12] on input "sölde" at bounding box center [662, 10] width 156 height 13
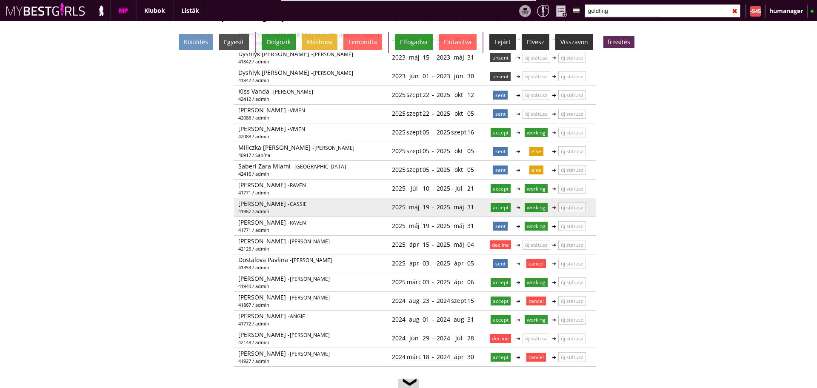
scroll to position [0, 0]
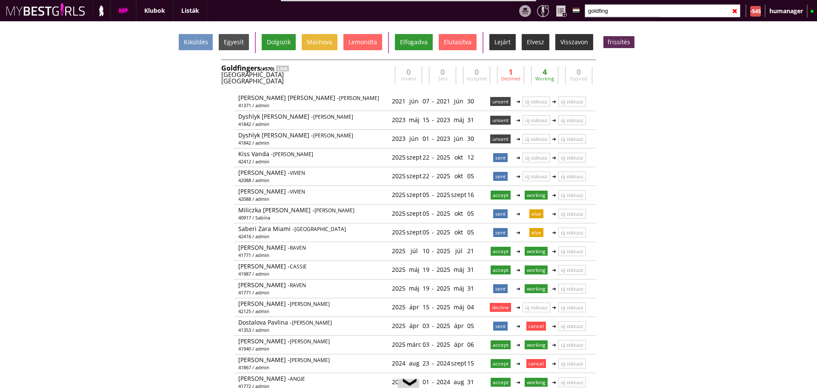
type input "goldfing"
click at [348, 70] on div "Goldfingers (#570) LINK" at bounding box center [306, 68] width 170 height 7
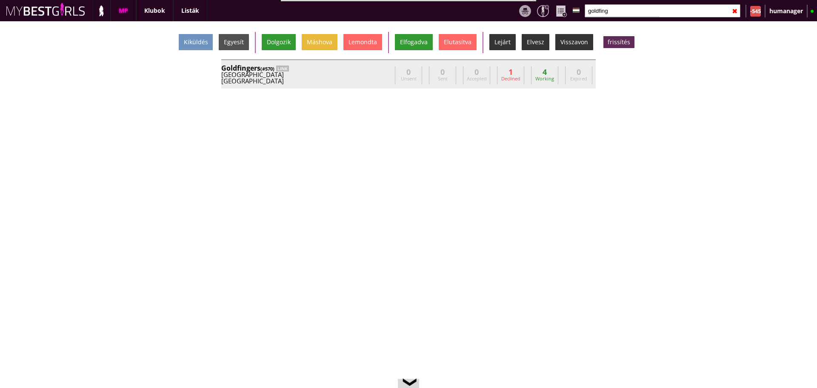
click at [348, 70] on div "Goldfingers (#570) LINK" at bounding box center [306, 68] width 170 height 7
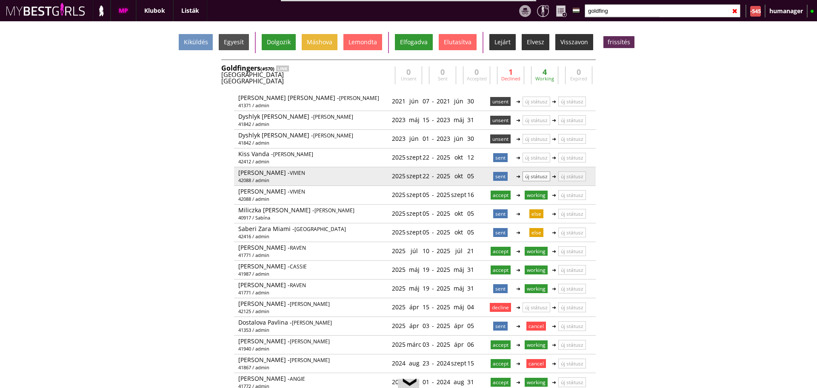
click at [527, 175] on p "új státusz" at bounding box center [536, 176] width 28 height 10
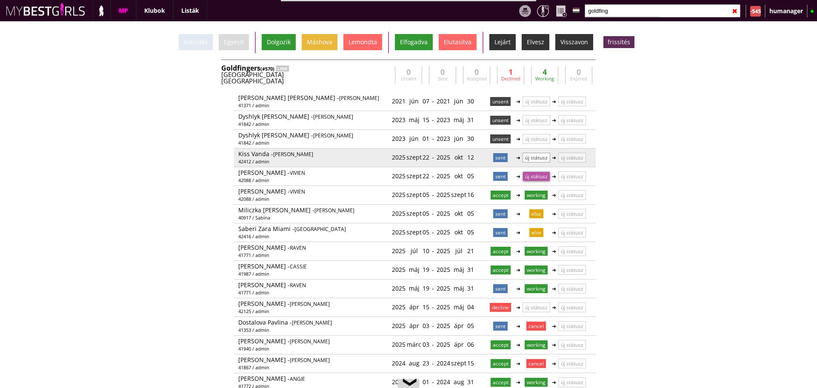
click at [529, 159] on p "új státusz" at bounding box center [536, 158] width 28 height 10
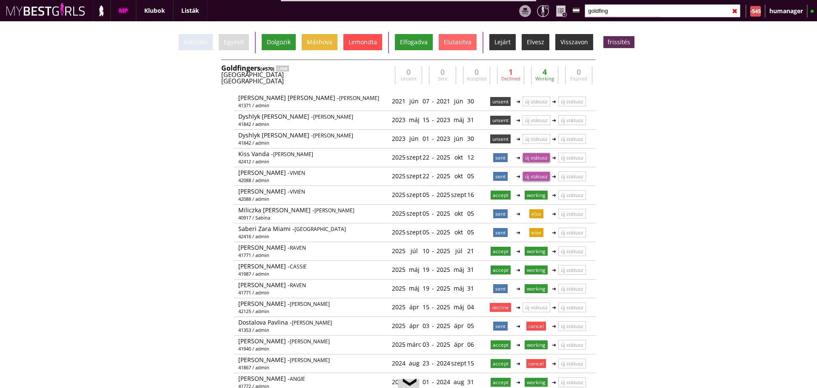
click at [361, 44] on div "Lemondta" at bounding box center [362, 42] width 39 height 16
click at [618, 6] on input "goldfing" at bounding box center [662, 10] width 156 height 13
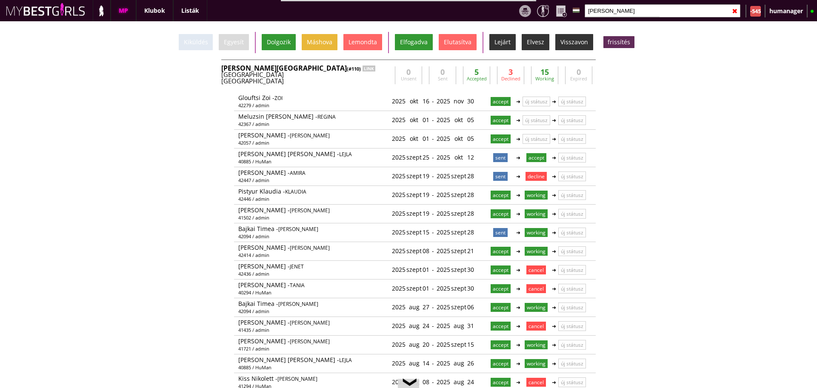
type input "bever"
click at [362, 70] on div "Beverly Hills (#110) LINK" at bounding box center [306, 68] width 170 height 7
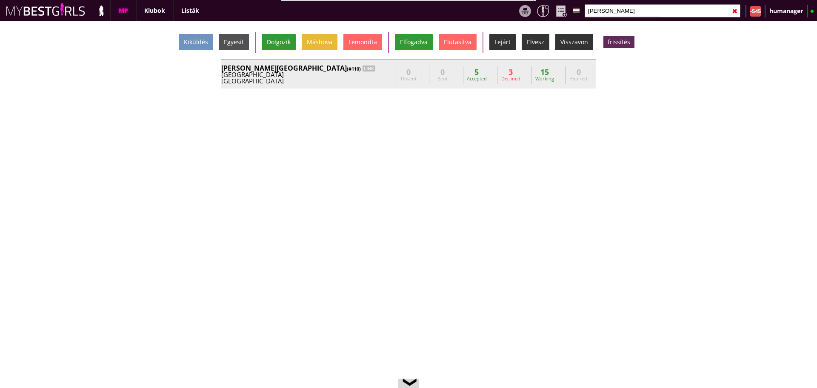
click at [362, 70] on div "Beverly Hills (#110) LINK" at bounding box center [306, 68] width 170 height 7
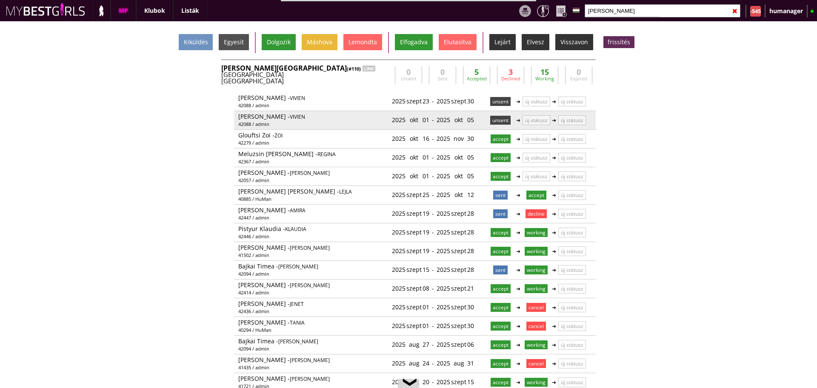
click at [491, 120] on p "unsent" at bounding box center [500, 120] width 20 height 9
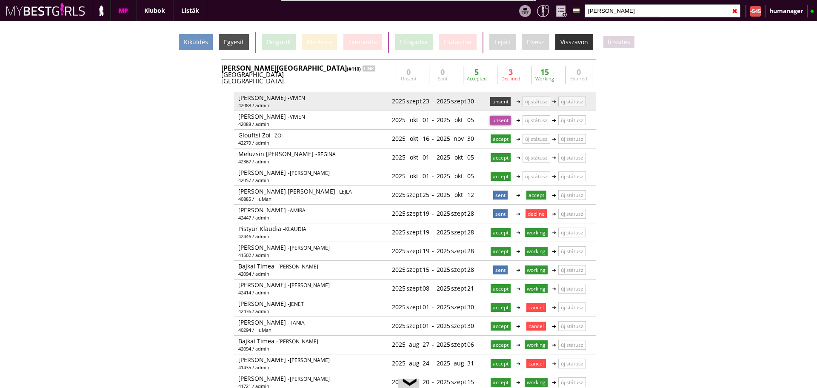
click at [493, 100] on p "unsent" at bounding box center [500, 101] width 20 height 9
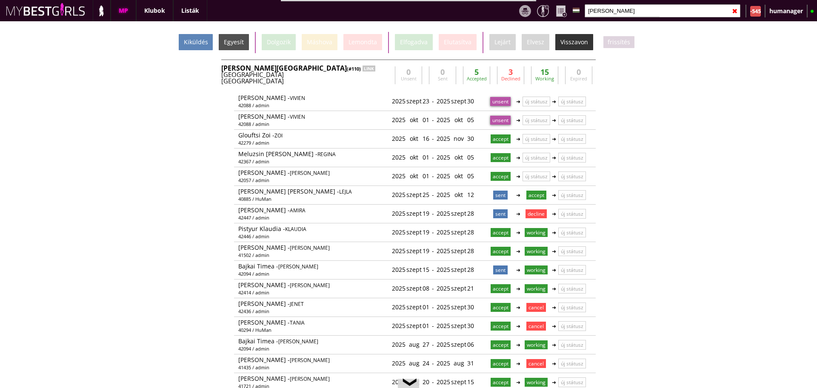
click at [200, 38] on div "Kiküldés" at bounding box center [196, 42] width 34 height 16
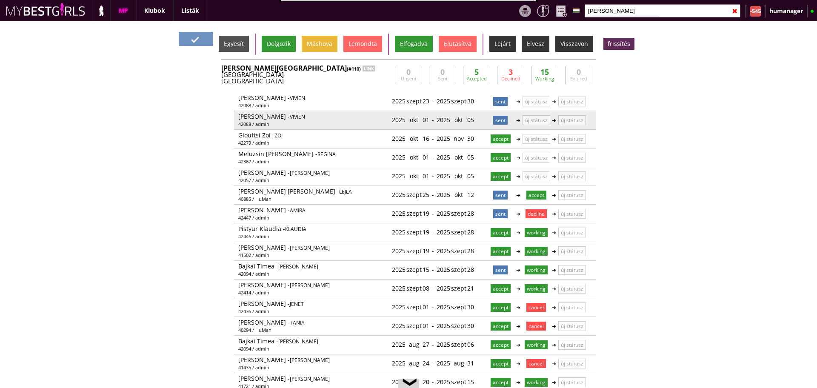
click at [496, 120] on p "sent" at bounding box center [500, 120] width 14 height 9
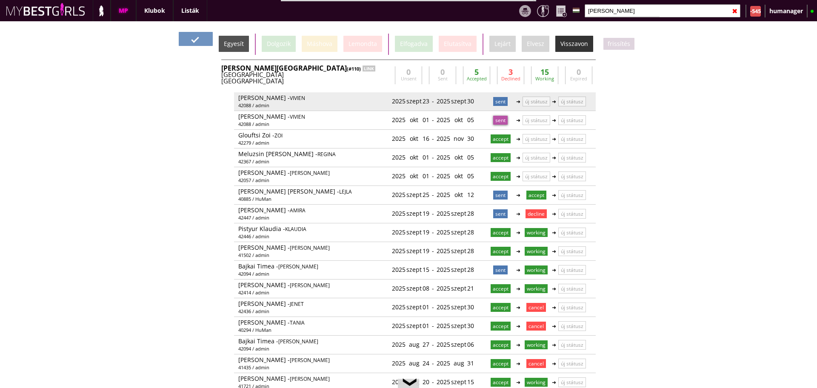
click at [497, 101] on p "sent" at bounding box center [500, 101] width 14 height 9
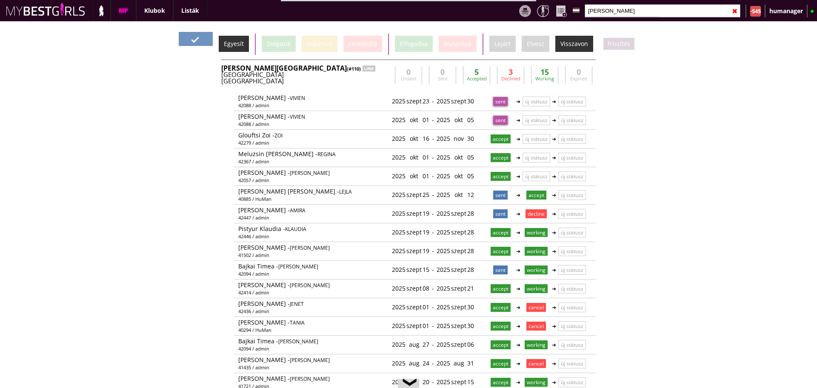
click at [237, 38] on div "Egyesít" at bounding box center [234, 44] width 30 height 16
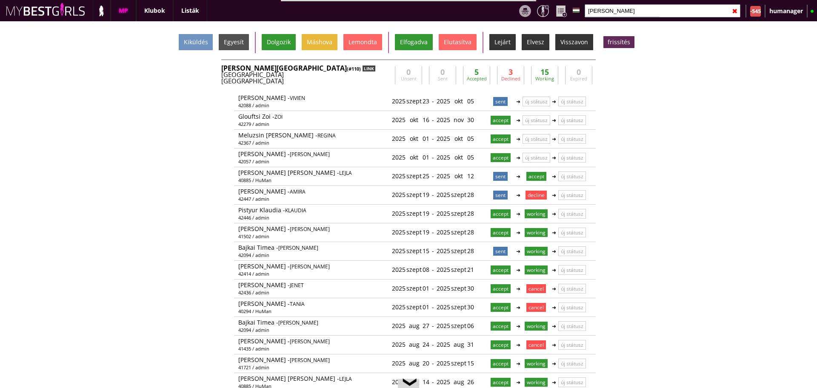
click at [362, 66] on div "LINK" at bounding box center [368, 68] width 13 height 6
click at [362, 68] on div "LINK" at bounding box center [368, 68] width 13 height 6
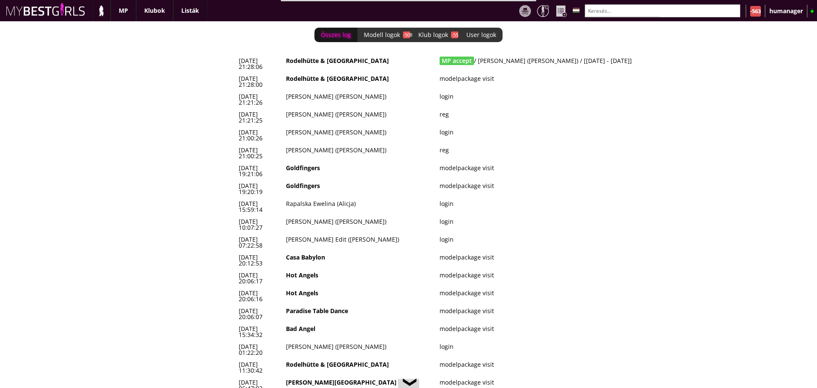
scroll to position [0, 3627]
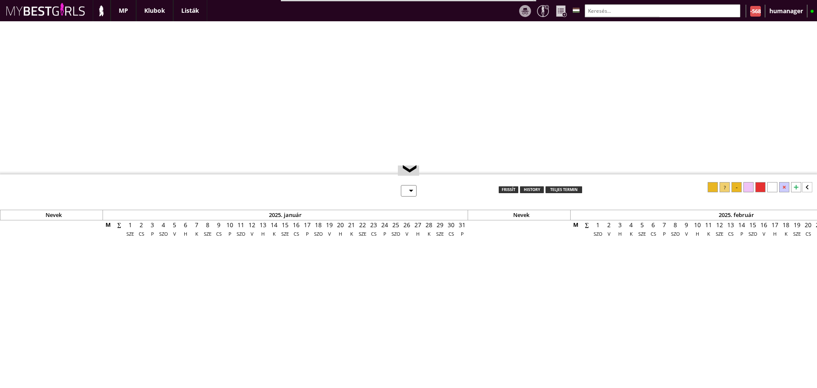
select select "0"
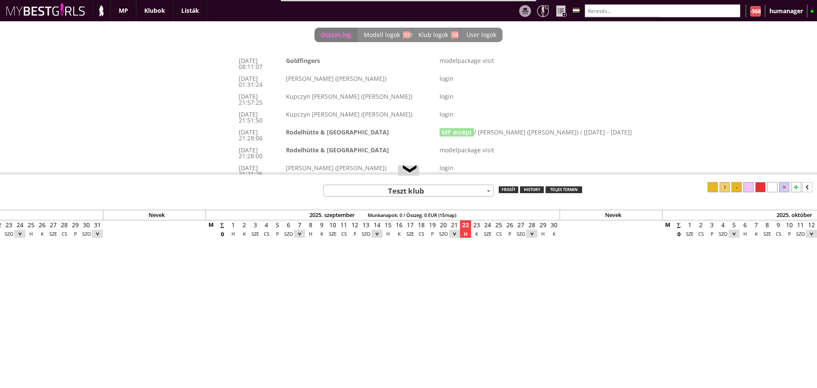
scroll to position [0, 3638]
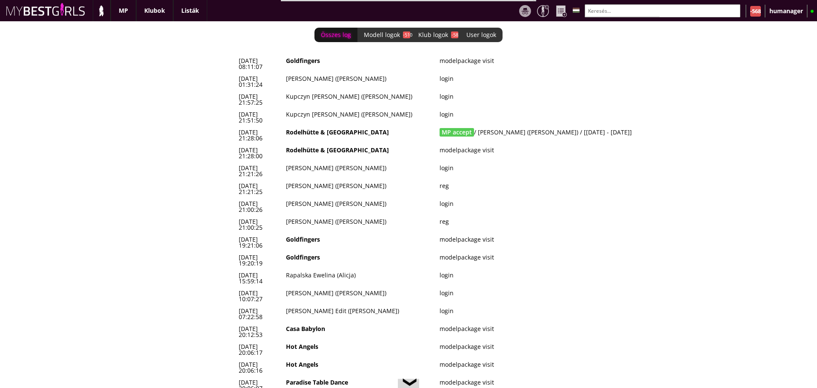
drag, startPoint x: 626, startPoint y: 108, endPoint x: 237, endPoint y: 112, distance: 388.7
click at [237, 126] on tr "[DATE] 21:28:06 [GEOGRAPHIC_DATA] & [GEOGRAPHIC_DATA] MP accept / [PERSON_NAME]…" at bounding box center [465, 135] width 459 height 18
click at [237, 126] on td "[DATE] 21:28:06" at bounding box center [259, 135] width 47 height 18
drag, startPoint x: 307, startPoint y: 106, endPoint x: 382, endPoint y: 108, distance: 74.5
click at [382, 126] on td "Rodelhütte & [GEOGRAPHIC_DATA]" at bounding box center [360, 135] width 154 height 18
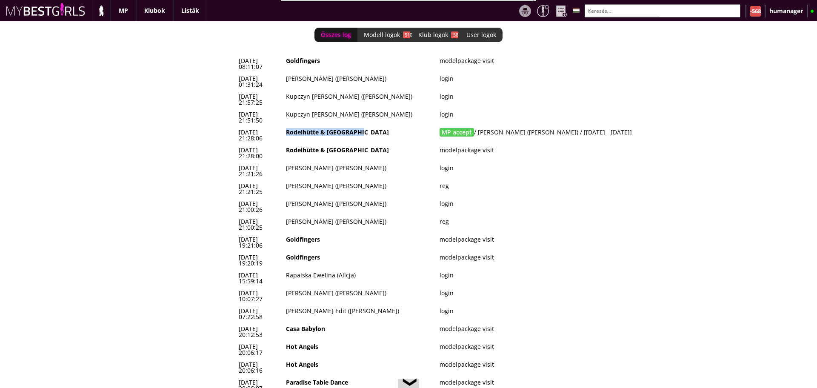
click at [382, 126] on td "Rodelhütte & [GEOGRAPHIC_DATA]" at bounding box center [360, 135] width 154 height 18
drag, startPoint x: 382, startPoint y: 108, endPoint x: 305, endPoint y: 110, distance: 76.6
click at [305, 126] on td "Rodelhütte & [GEOGRAPHIC_DATA]" at bounding box center [360, 135] width 154 height 18
drag, startPoint x: 441, startPoint y: 108, endPoint x: 646, endPoint y: 111, distance: 205.0
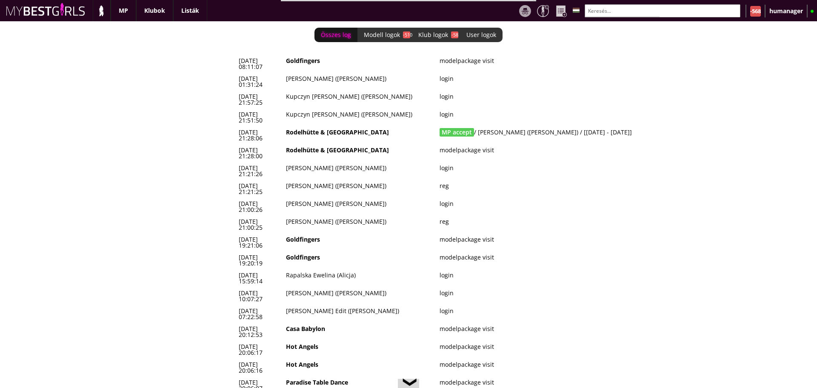
click at [646, 126] on td "MP accept / [PERSON_NAME] ([PERSON_NAME]) / [[DATE] - [DATE]]" at bounding box center [565, 135] width 259 height 18
drag, startPoint x: 626, startPoint y: 108, endPoint x: 441, endPoint y: 111, distance: 185.5
click at [441, 126] on td "MP accept / [PERSON_NAME] ([PERSON_NAME]) / [[DATE] - [DATE]]" at bounding box center [565, 135] width 259 height 18
click at [441, 128] on span "MP accept" at bounding box center [456, 132] width 34 height 9
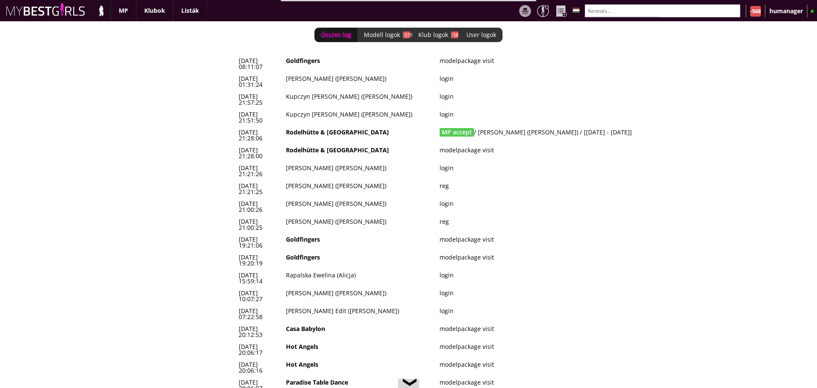
drag, startPoint x: 237, startPoint y: 108, endPoint x: 298, endPoint y: 108, distance: 60.8
click at [283, 126] on td "[DATE] 21:28:06" at bounding box center [259, 135] width 47 height 18
drag, startPoint x: 298, startPoint y: 108, endPoint x: 244, endPoint y: 109, distance: 54.0
click at [244, 126] on td "[DATE] 21:28:06" at bounding box center [259, 135] width 47 height 18
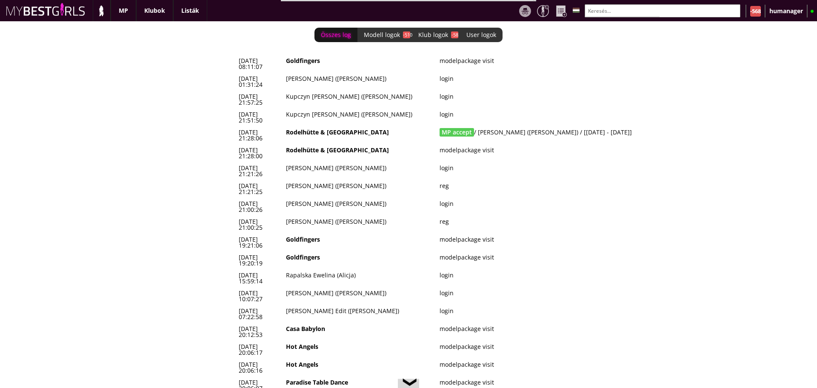
click at [244, 126] on td "[DATE] 21:28:06" at bounding box center [259, 135] width 47 height 18
drag, startPoint x: 238, startPoint y: 109, endPoint x: 299, endPoint y: 114, distance: 61.0
click at [283, 144] on td "[DATE] 21:28:00" at bounding box center [259, 153] width 47 height 18
drag, startPoint x: 298, startPoint y: 110, endPoint x: 240, endPoint y: 110, distance: 58.3
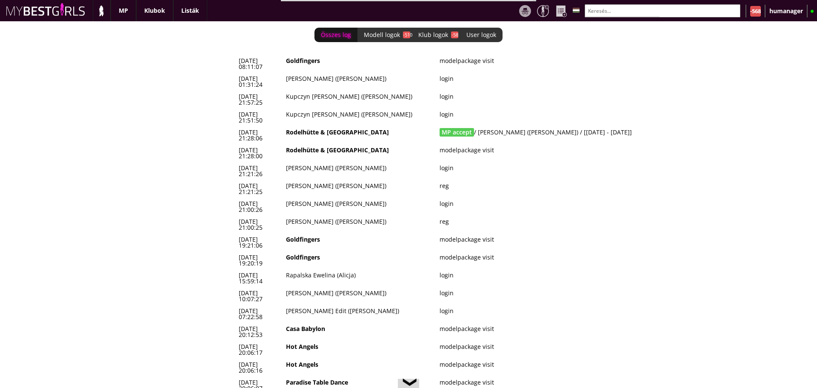
click at [240, 126] on td "[DATE] 21:28:06" at bounding box center [259, 135] width 47 height 18
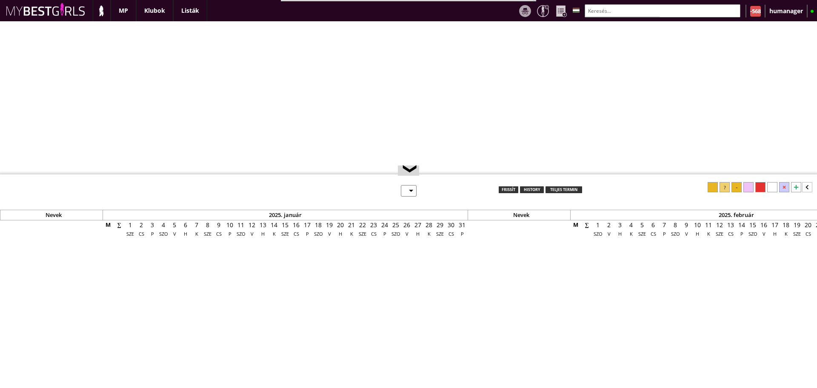
select select "0"
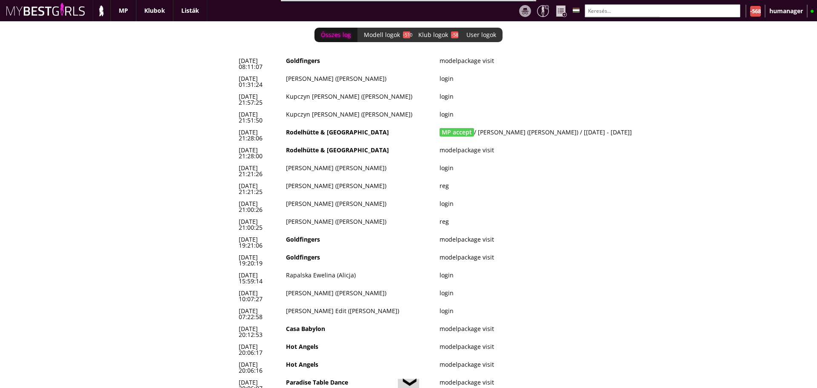
scroll to position [0, 3638]
click at [494, 126] on td "MP accept / [PERSON_NAME] ([PERSON_NAME]) / [[DATE] - [DATE]]" at bounding box center [565, 135] width 259 height 18
click at [305, 91] on td "Kupczyn [PERSON_NAME] ([PERSON_NAME])" at bounding box center [360, 100] width 154 height 18
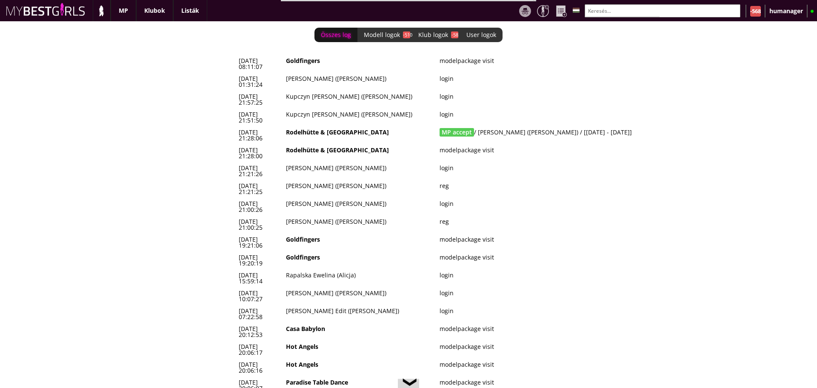
click at [319, 91] on td "Kupczyn [PERSON_NAME] ([PERSON_NAME])" at bounding box center [360, 100] width 154 height 18
click at [326, 108] on td "Kupczyn [PERSON_NAME] ([PERSON_NAME])" at bounding box center [360, 117] width 154 height 18
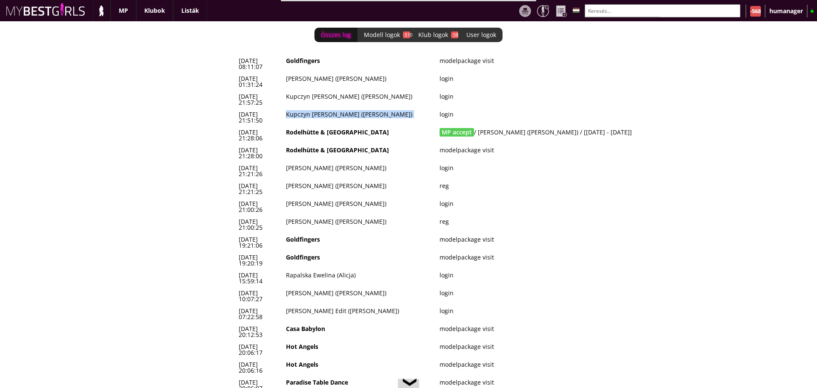
click at [326, 108] on td "Kupczyn [PERSON_NAME] ([PERSON_NAME])" at bounding box center [360, 117] width 154 height 18
click at [334, 73] on td "[PERSON_NAME] ([PERSON_NAME])" at bounding box center [360, 82] width 154 height 18
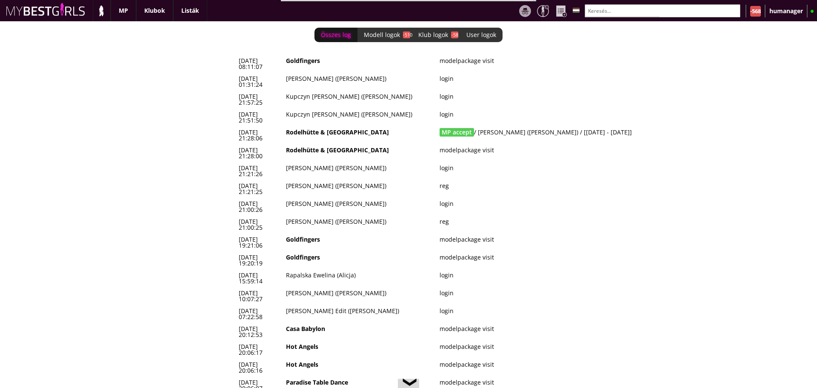
click at [328, 61] on td "Goldfingers" at bounding box center [360, 64] width 154 height 18
click at [336, 162] on td "[PERSON_NAME] ([PERSON_NAME])" at bounding box center [360, 171] width 154 height 18
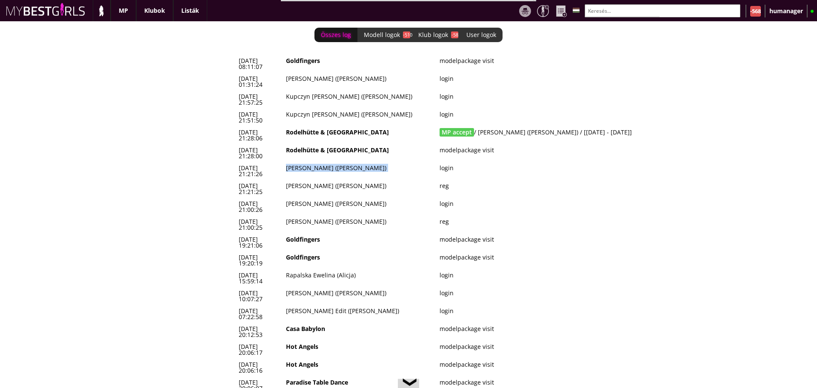
click at [336, 162] on td "[PERSON_NAME] ([PERSON_NAME])" at bounding box center [360, 171] width 154 height 18
click at [334, 198] on td "[PERSON_NAME] ([PERSON_NAME])" at bounding box center [360, 207] width 154 height 18
click at [330, 180] on td "[PERSON_NAME] ([PERSON_NAME])" at bounding box center [360, 189] width 154 height 18
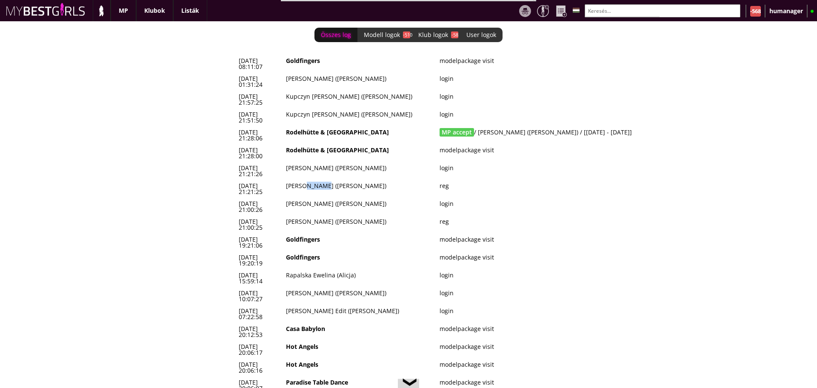
click at [330, 180] on td "[PERSON_NAME] ([PERSON_NAME])" at bounding box center [360, 189] width 154 height 18
click at [326, 144] on td "Rodelhütte & [GEOGRAPHIC_DATA]" at bounding box center [360, 153] width 154 height 18
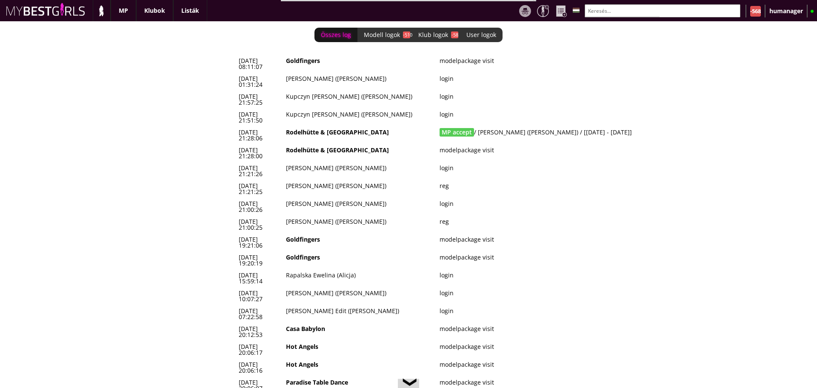
click at [320, 108] on td "Kupczyn [PERSON_NAME] ([PERSON_NAME])" at bounding box center [360, 117] width 154 height 18
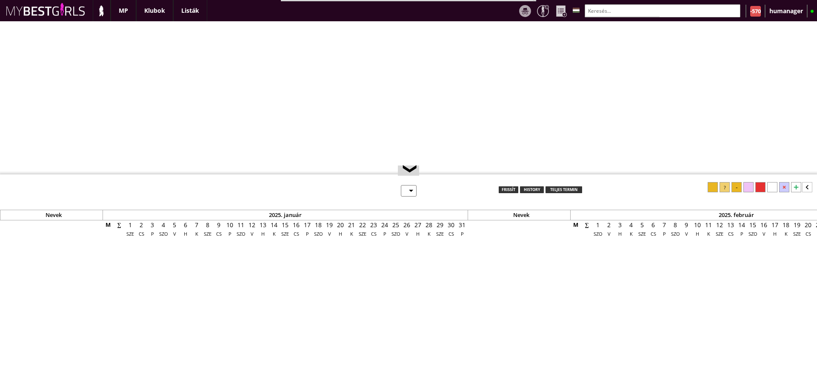
select select "0"
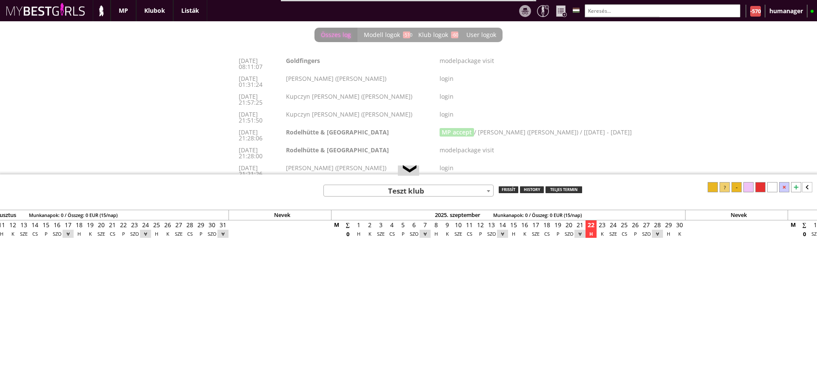
scroll to position [0, 3638]
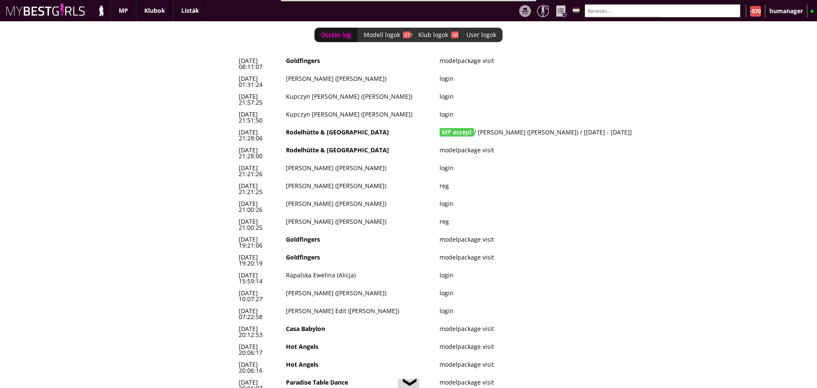
drag, startPoint x: 628, startPoint y: 105, endPoint x: 238, endPoint y: 105, distance: 390.0
click at [238, 126] on tr "[DATE] 21:28:06 [GEOGRAPHIC_DATA] & [GEOGRAPHIC_DATA] MP accept / [PERSON_NAME]…" at bounding box center [465, 135] width 459 height 18
copy tr "[DATE] 21:28:06 Rodelhütte & Hasenhütte MP accept / [PERSON_NAME] ([PERSON_NAME…"
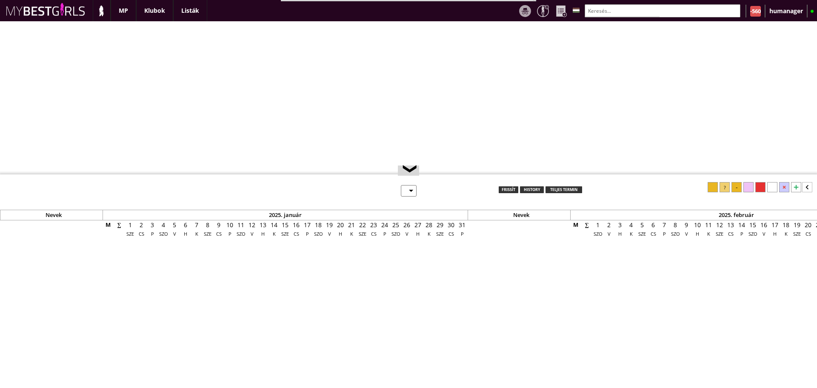
select select "0"
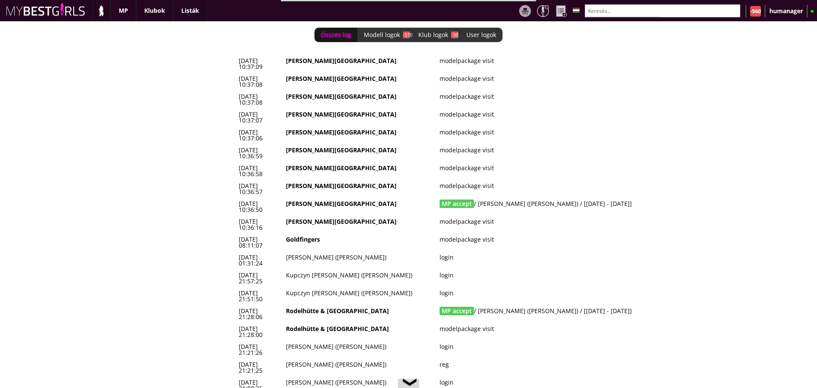
scroll to position [0, 3638]
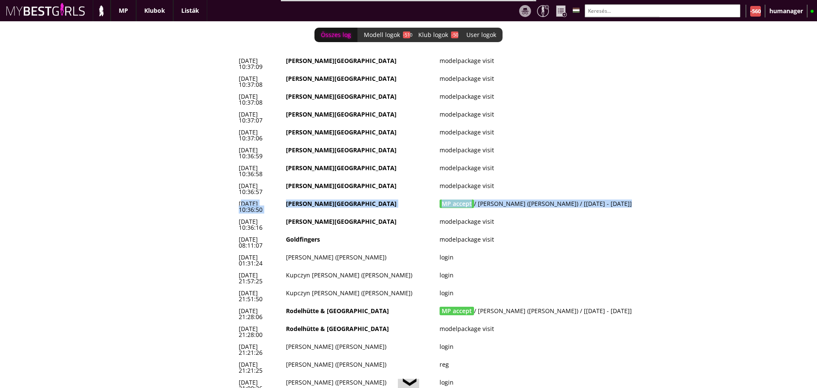
drag, startPoint x: 625, startPoint y: 158, endPoint x: 241, endPoint y: 154, distance: 384.1
click at [241, 198] on tr "[DATE] 10:36:50 [PERSON_NAME][GEOGRAPHIC_DATA] MP accept / [PERSON_NAME] ([PERS…" at bounding box center [465, 207] width 459 height 18
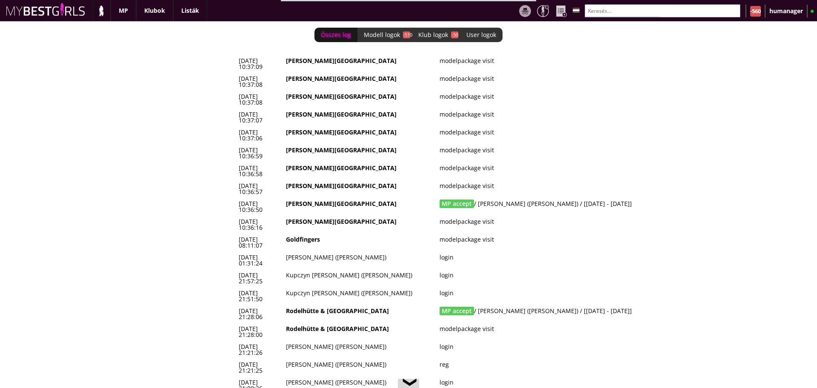
click at [237, 198] on td "[DATE] 10:36:50" at bounding box center [259, 207] width 47 height 18
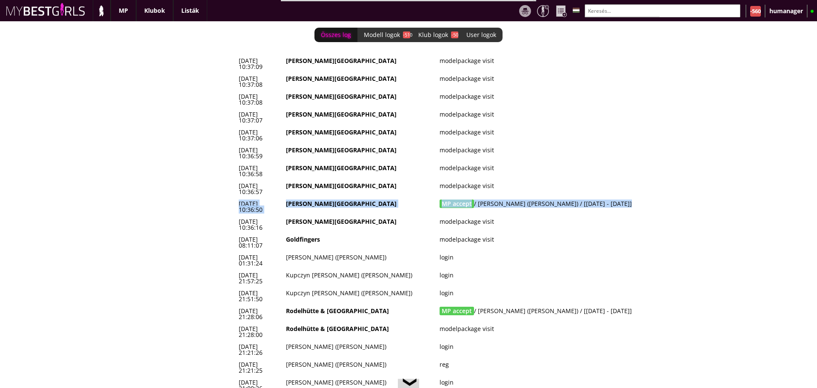
drag, startPoint x: 237, startPoint y: 154, endPoint x: 624, endPoint y: 157, distance: 387.0
click at [624, 198] on tr "[DATE] 10:36:50 [PERSON_NAME][GEOGRAPHIC_DATA] MP accept / [PERSON_NAME] ([PERS…" at bounding box center [465, 207] width 459 height 18
copy tr "[DATE] 10:36:50 [PERSON_NAME] Hills MP accept / [PERSON_NAME] ([PERSON_NAME]) /…"
click at [503, 198] on td "MP accept / [PERSON_NAME] ([PERSON_NAME]) / [[DATE] - [DATE]]" at bounding box center [565, 207] width 259 height 18
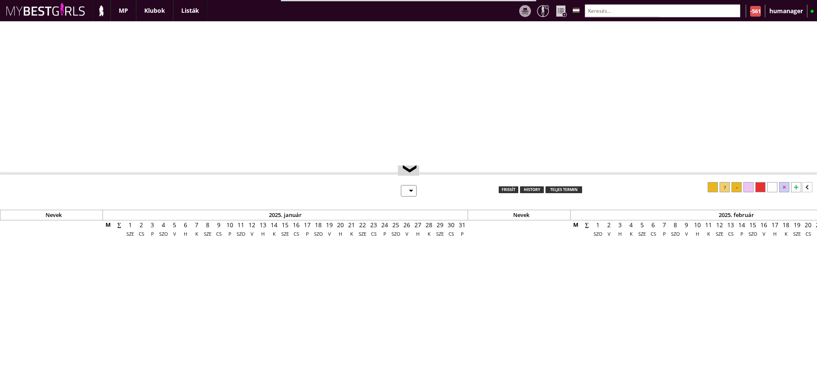
select select "0"
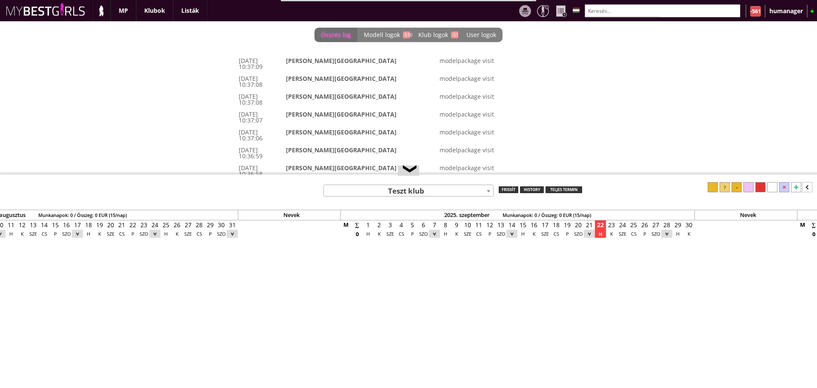
scroll to position [0, 3638]
